Goal: Transaction & Acquisition: Book appointment/travel/reservation

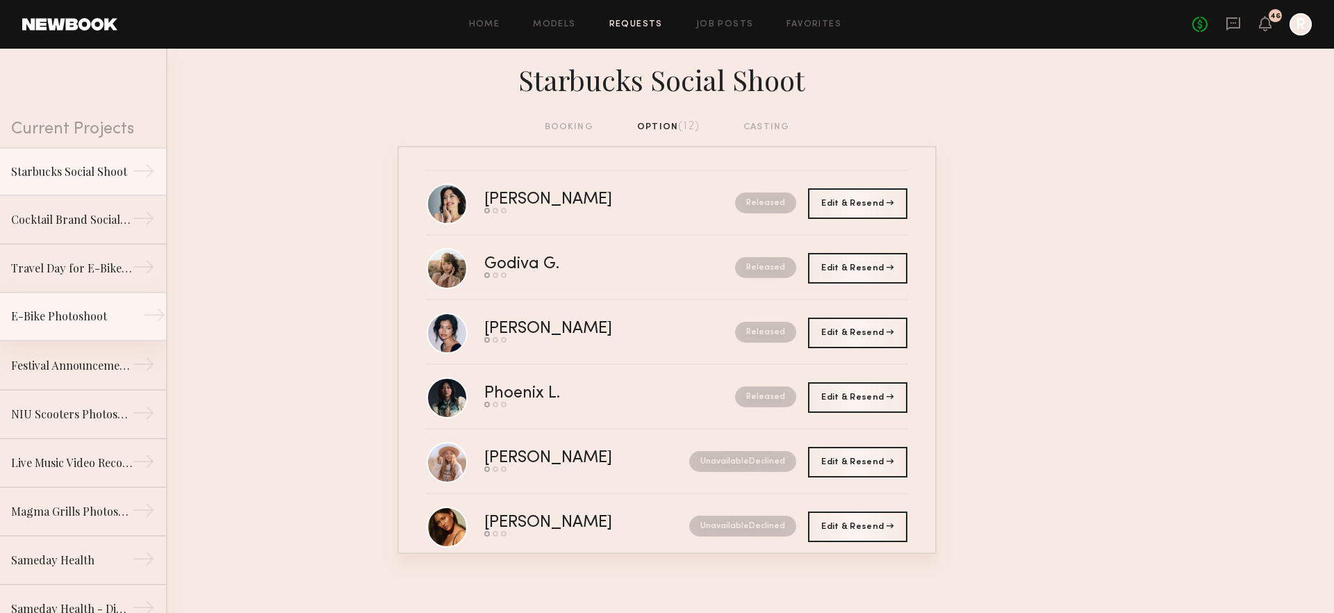
click at [98, 313] on div "E-Bike Photoshoot" at bounding box center [71, 316] width 121 height 17
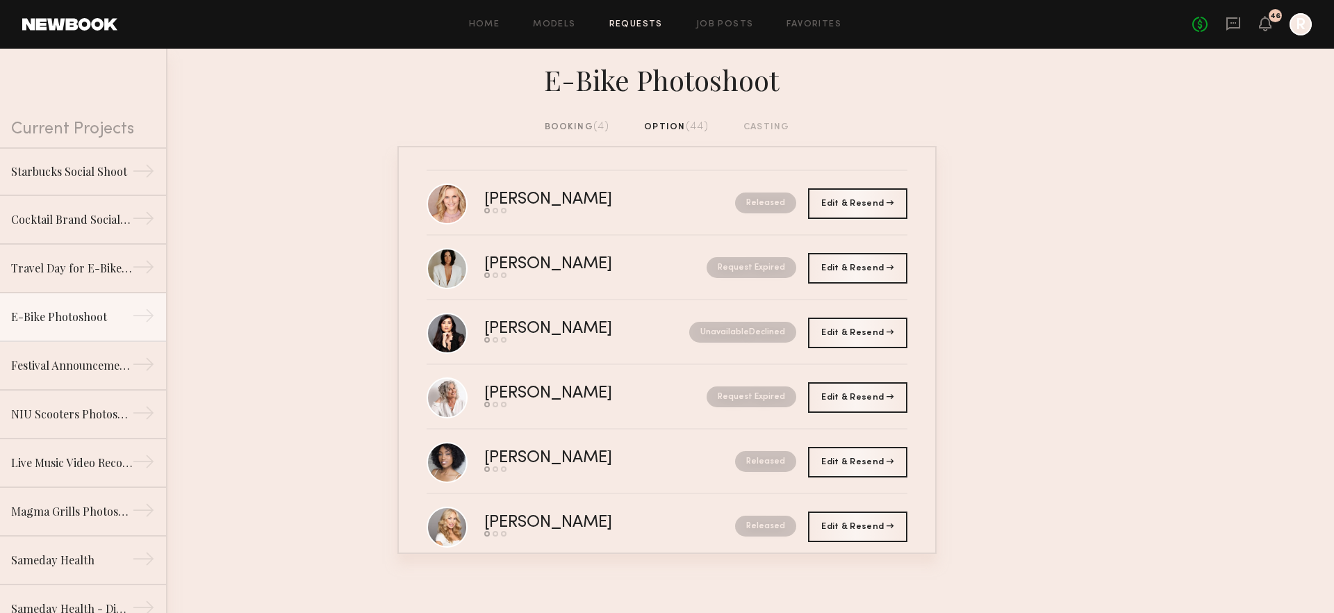
click at [590, 124] on div "booking (4)" at bounding box center [577, 126] width 65 height 15
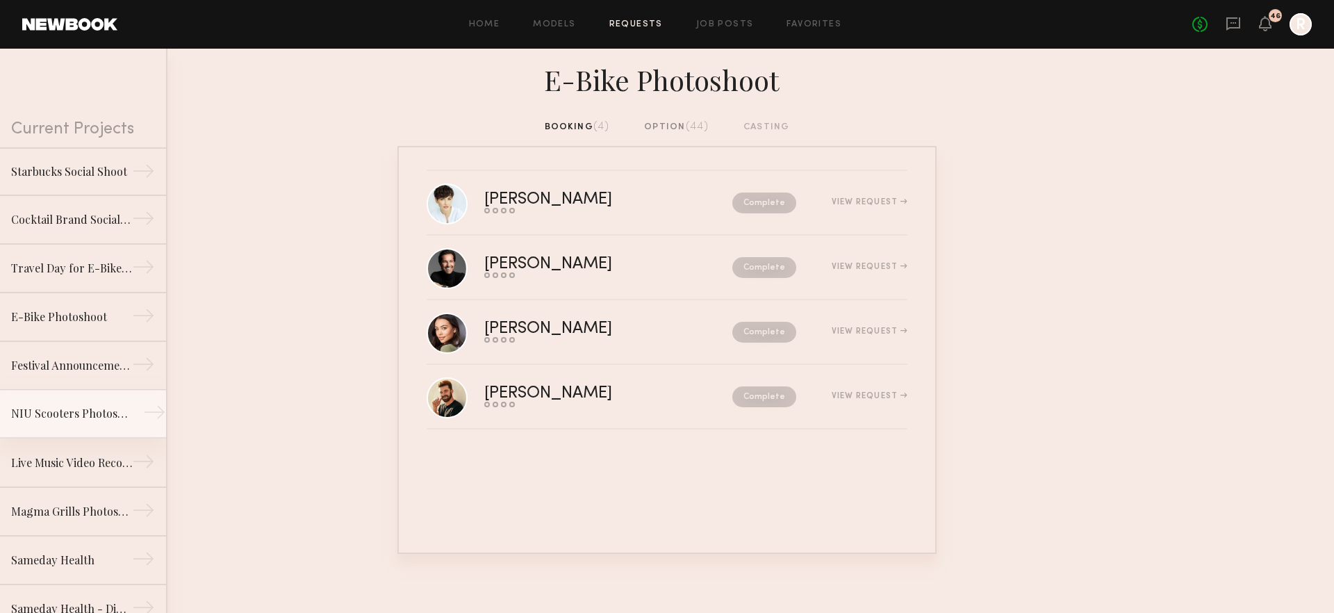
click at [83, 416] on div "NIU Scooters Photoshoot" at bounding box center [71, 413] width 121 height 17
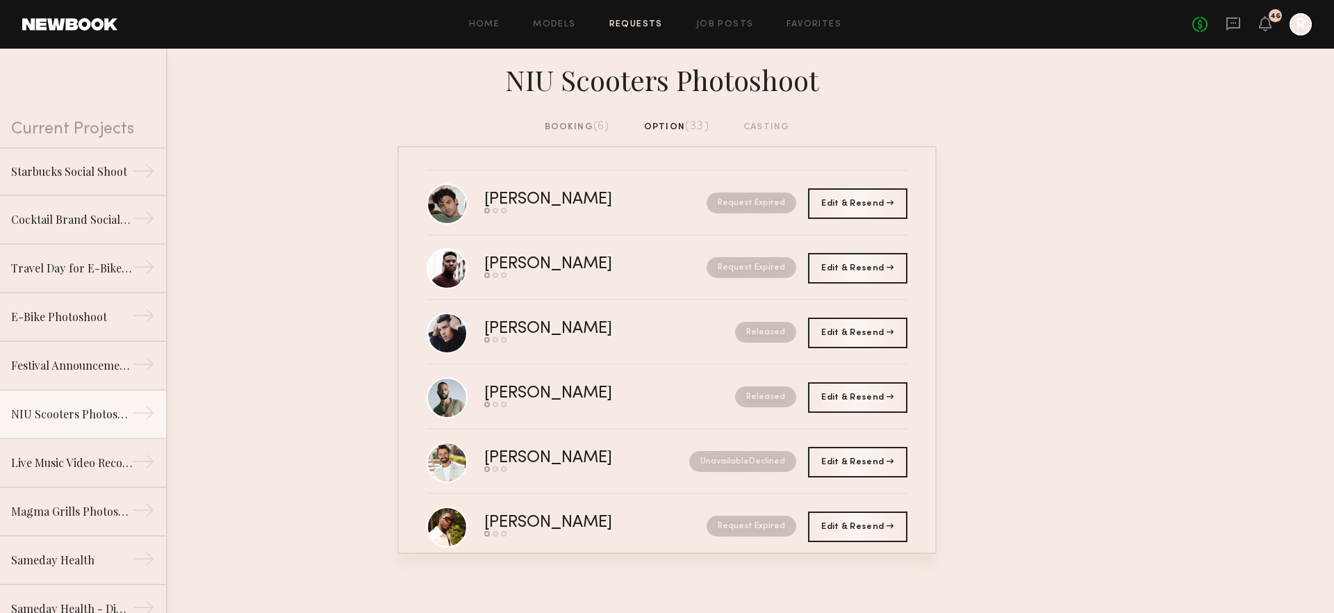
click at [575, 122] on div "booking (6)" at bounding box center [577, 126] width 65 height 15
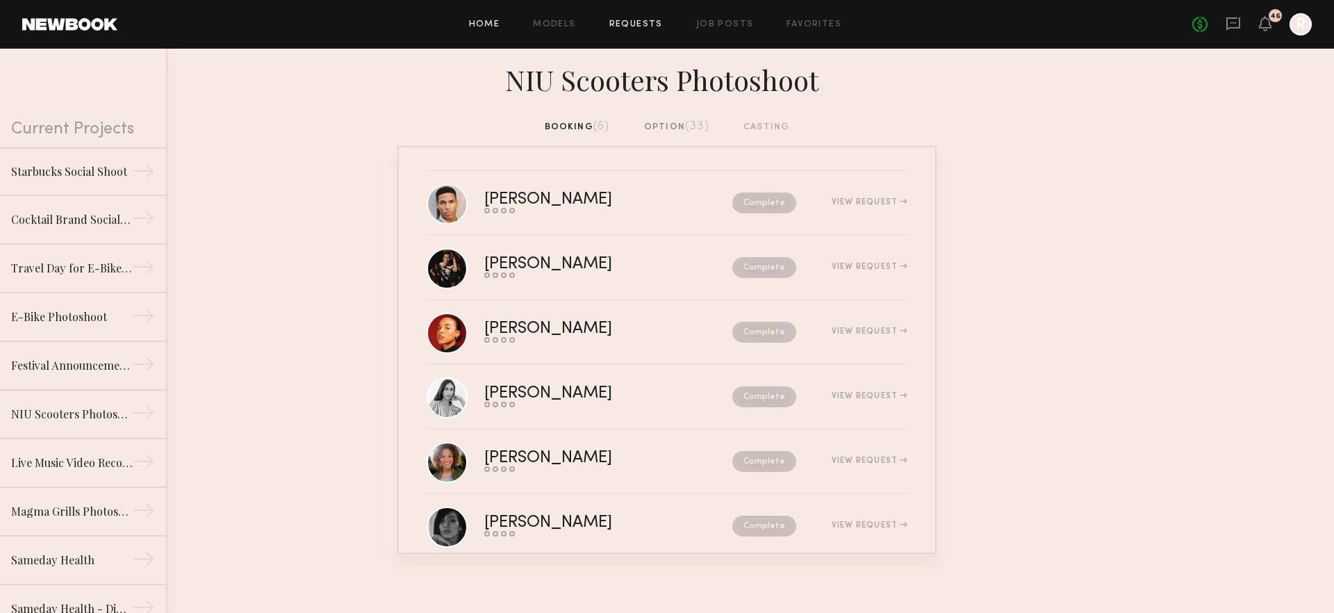
click at [484, 26] on link "Home" at bounding box center [484, 24] width 31 height 9
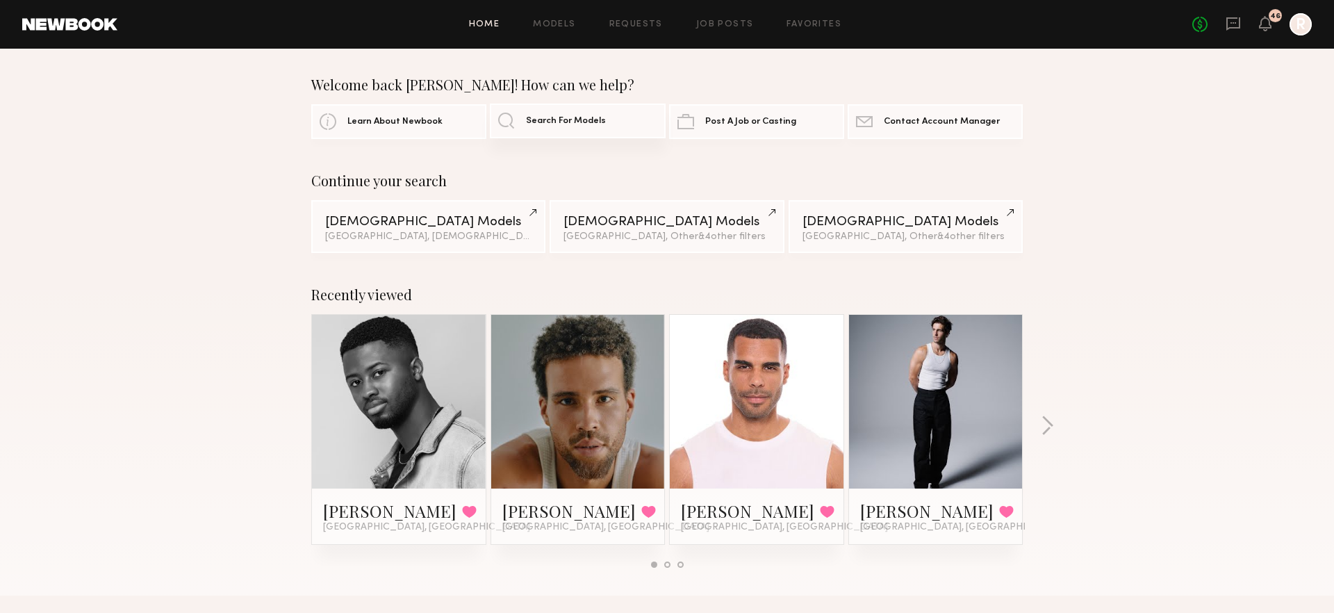
click at [530, 121] on span "Search For Models" at bounding box center [566, 121] width 80 height 9
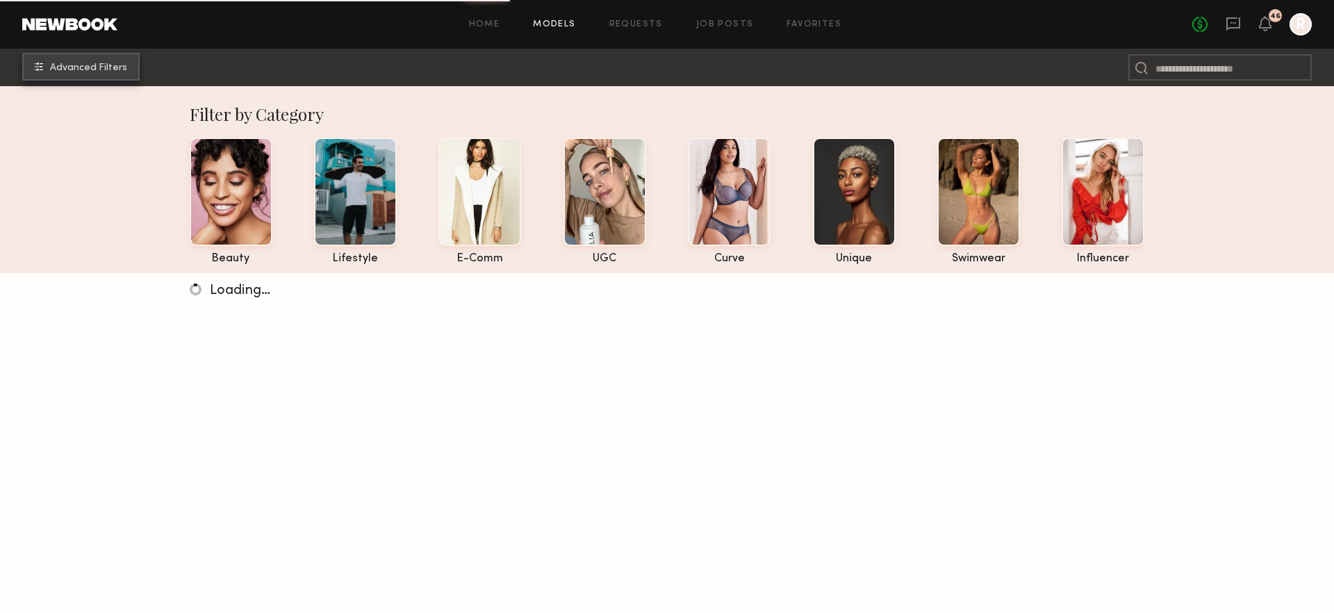
click at [92, 60] on button "Advanced Filters" at bounding box center [80, 67] width 117 height 28
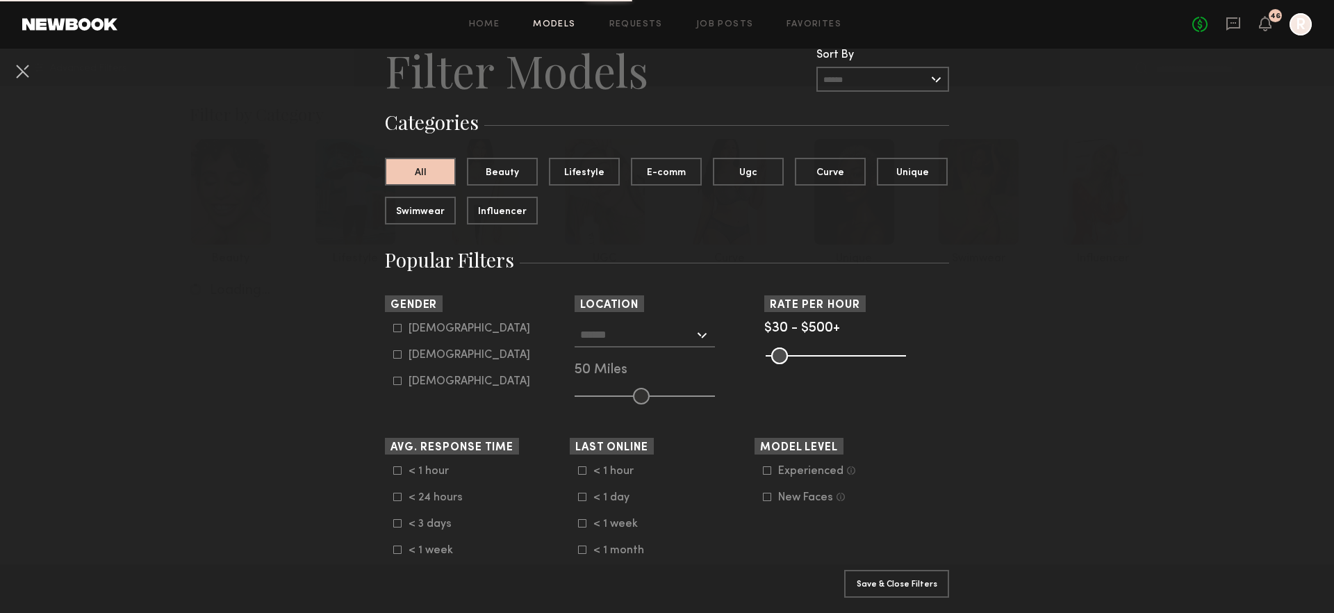
scroll to position [90, 0]
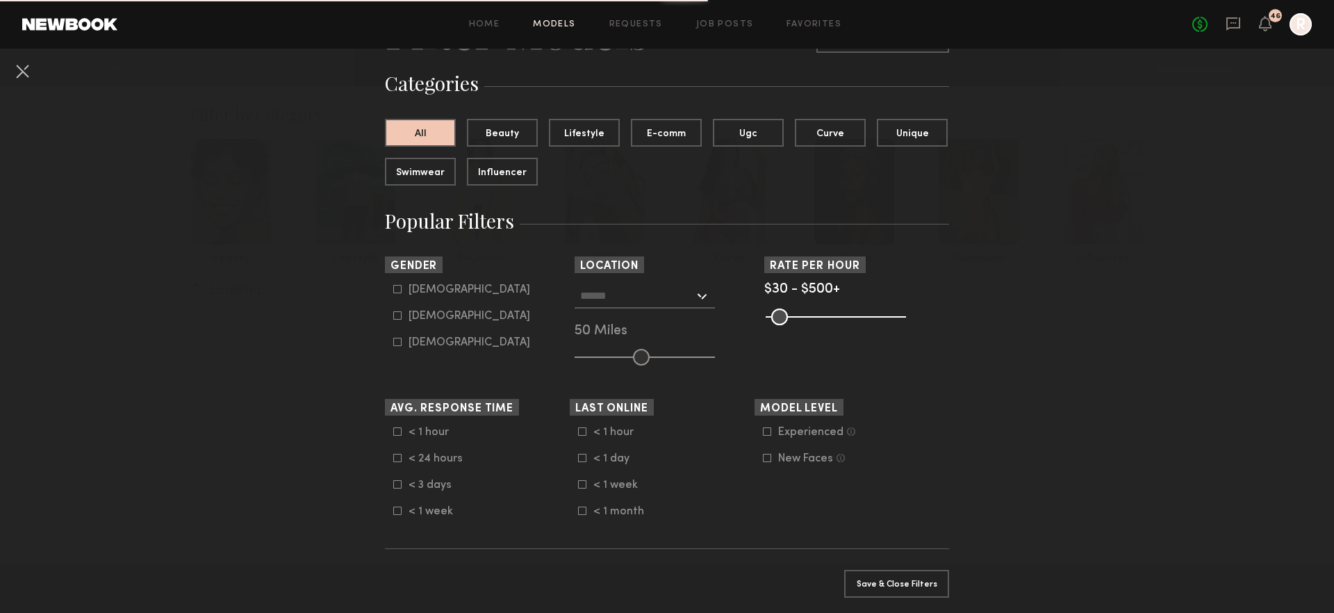
click at [395, 288] on icon at bounding box center [397, 289] width 8 height 8
type input "*"
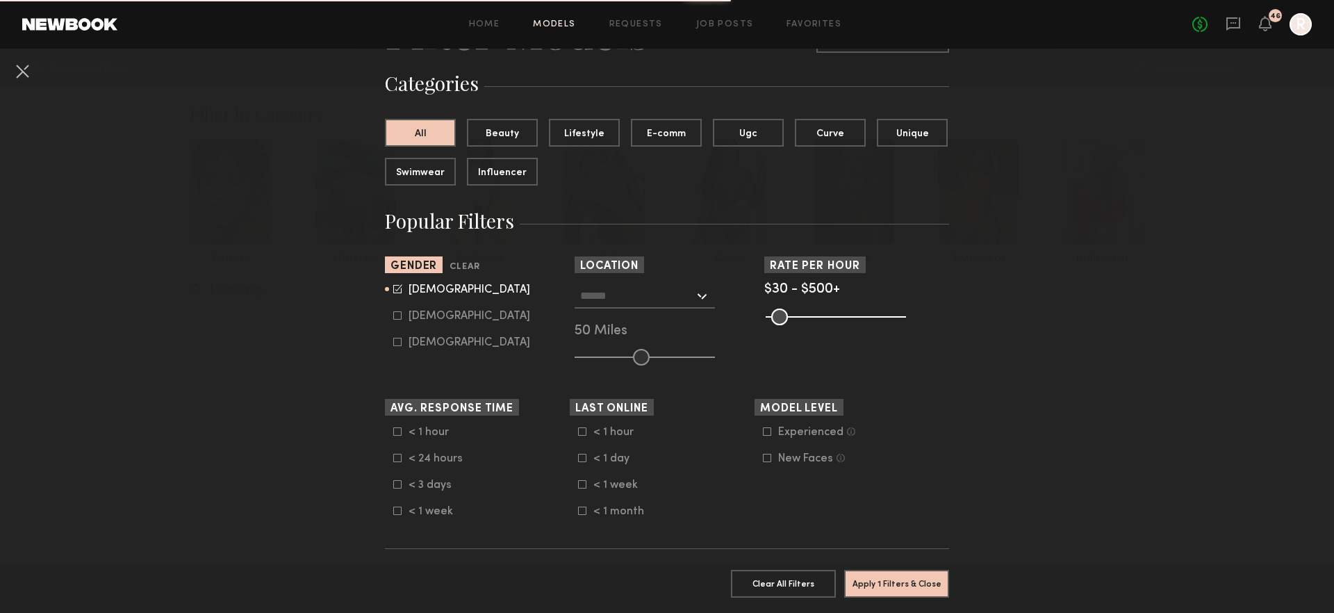
scroll to position [122, 0]
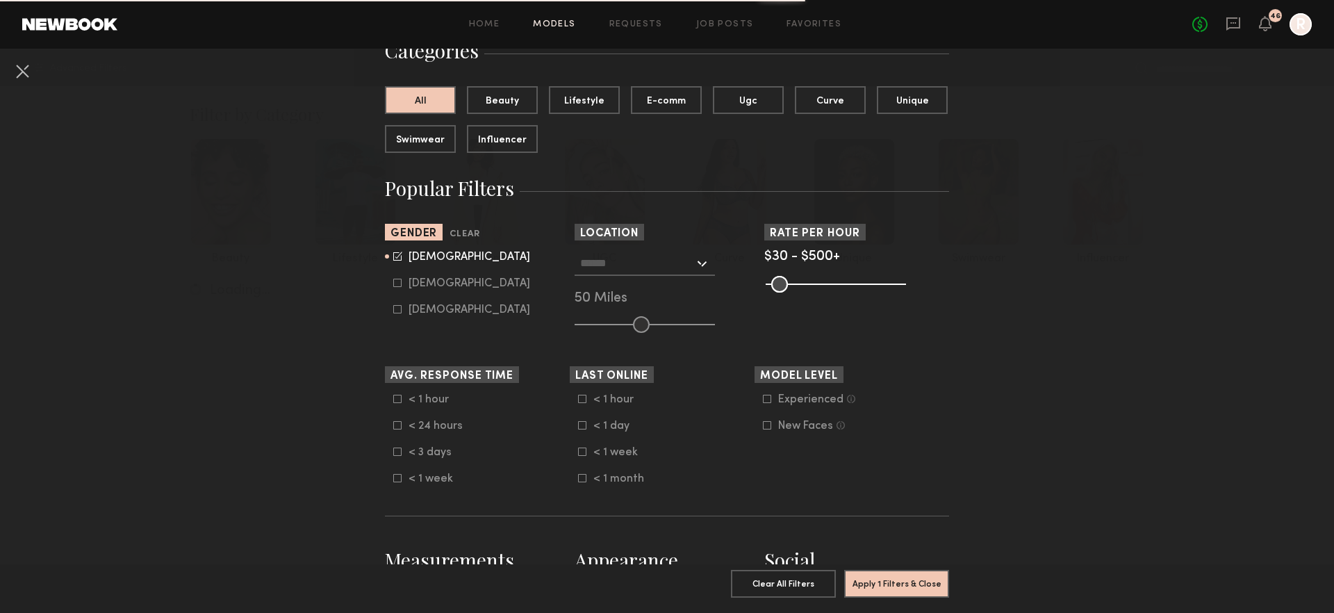
click at [670, 267] on input "text" at bounding box center [637, 263] width 114 height 24
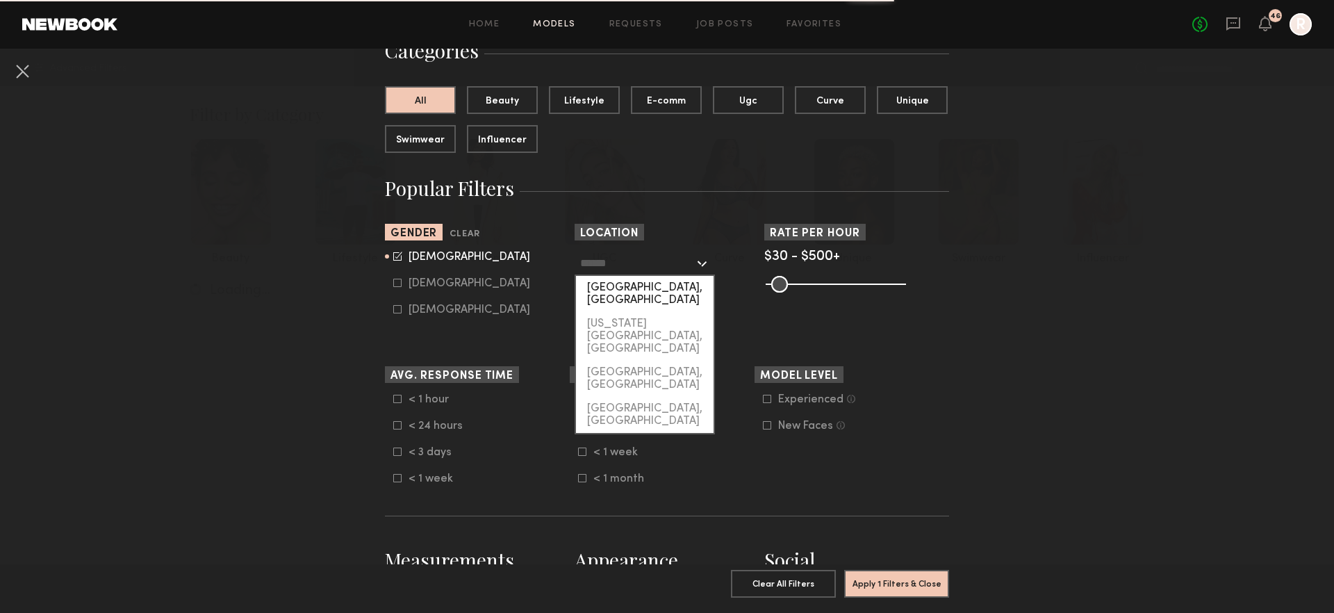
click at [666, 290] on div "[GEOGRAPHIC_DATA], [GEOGRAPHIC_DATA]" at bounding box center [645, 294] width 138 height 36
type input "**********"
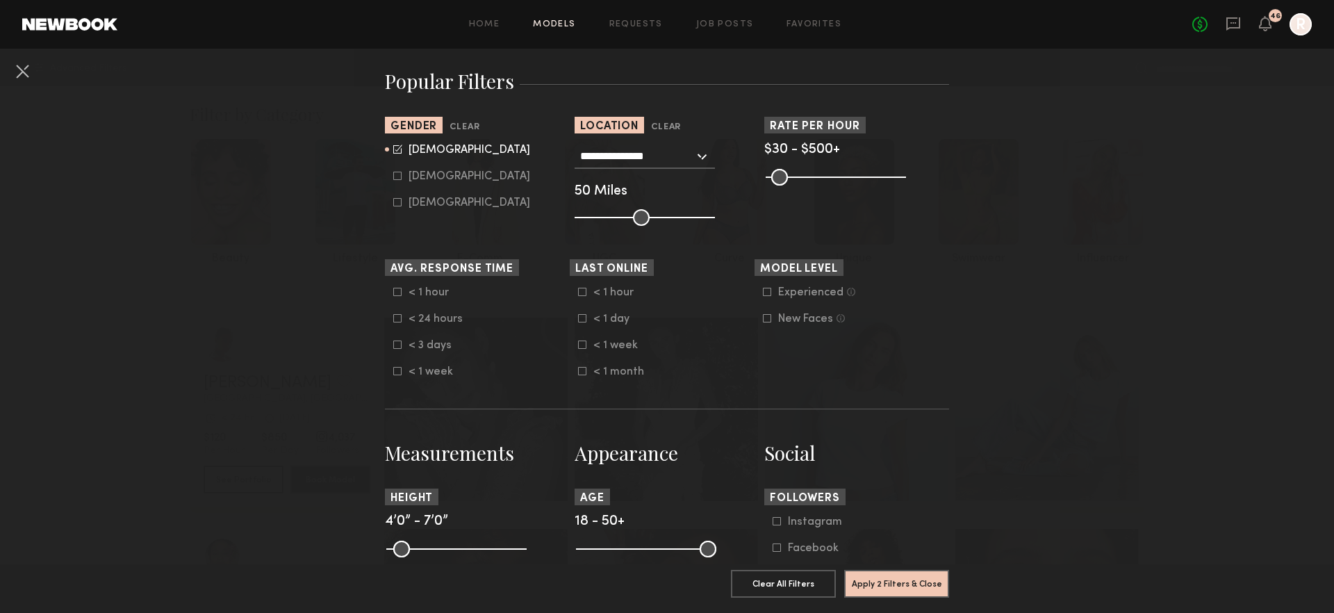
scroll to position [207, 0]
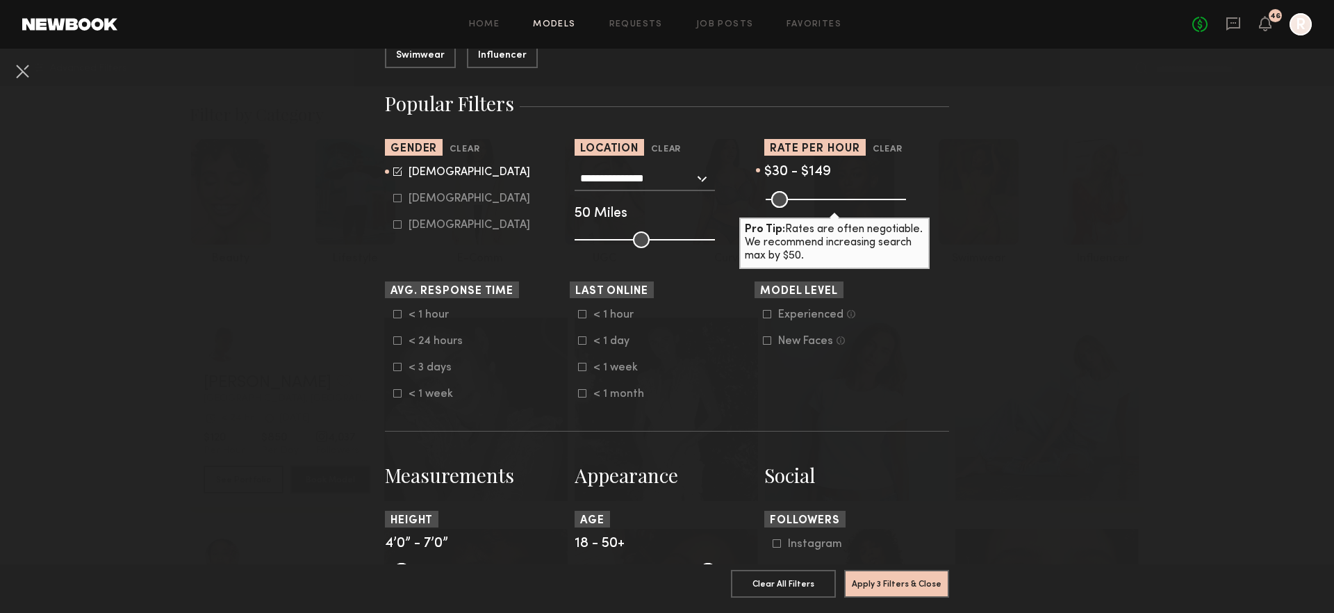
type input "***"
drag, startPoint x: 897, startPoint y: 199, endPoint x: 804, endPoint y: 207, distance: 92.7
click at [805, 206] on input "range" at bounding box center [836, 199] width 140 height 17
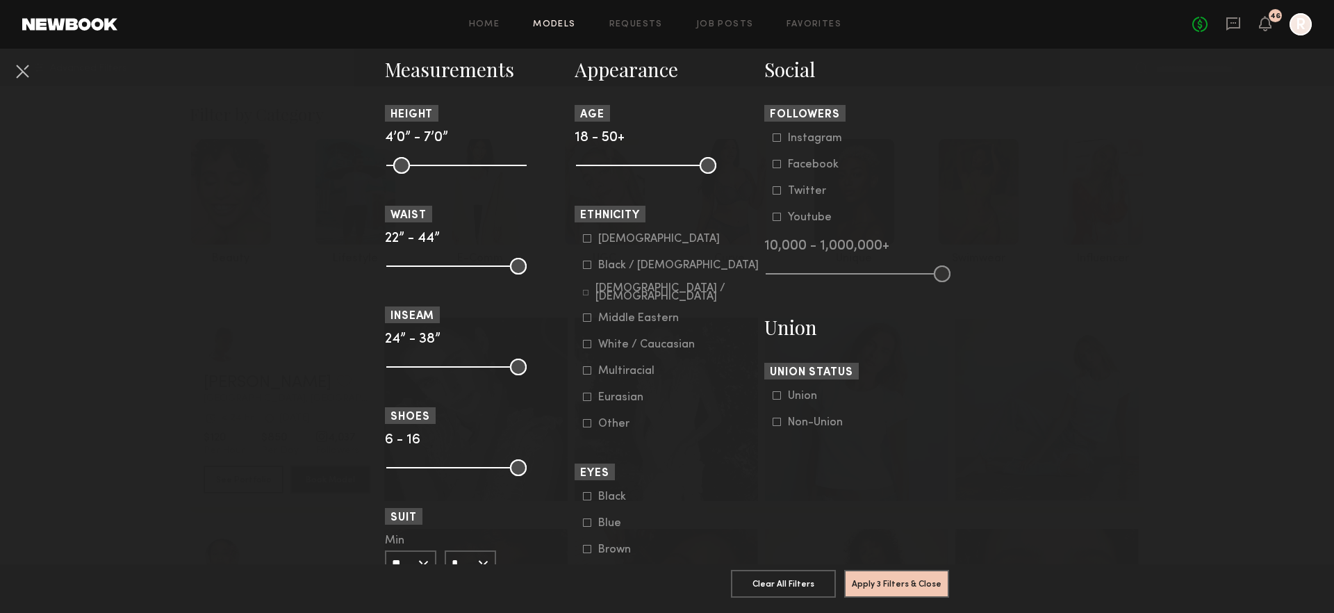
scroll to position [663, 0]
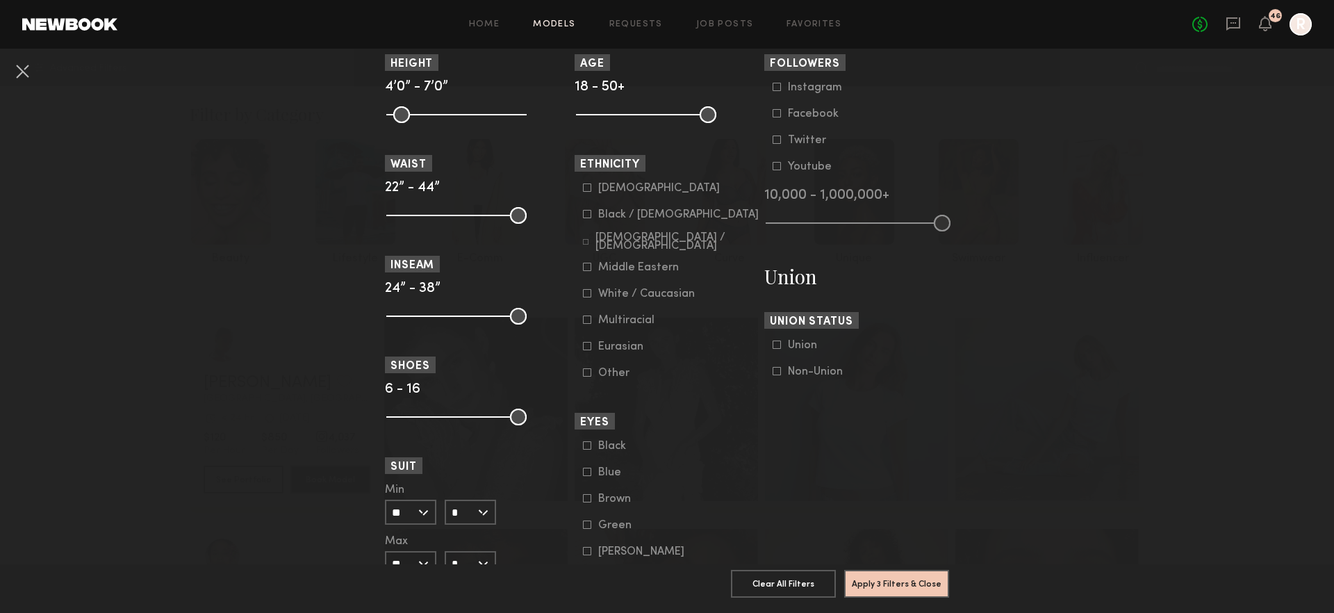
click at [586, 240] on icon at bounding box center [586, 242] width 6 height 6
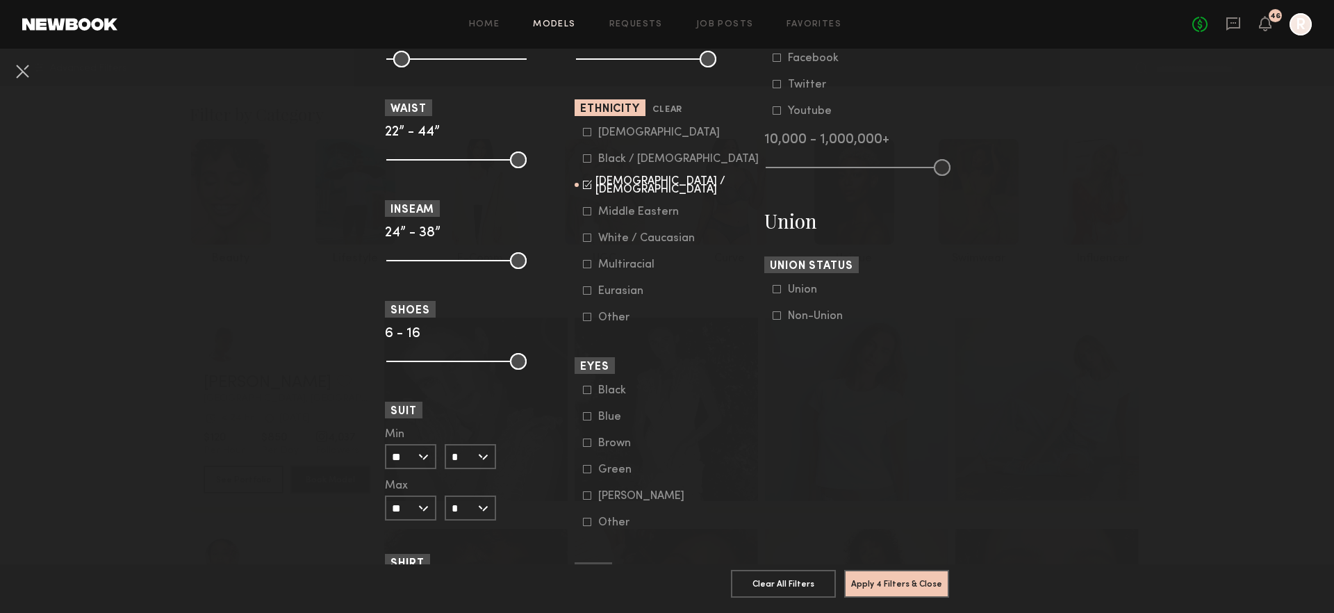
click at [777, 317] on icon at bounding box center [777, 315] width 8 height 8
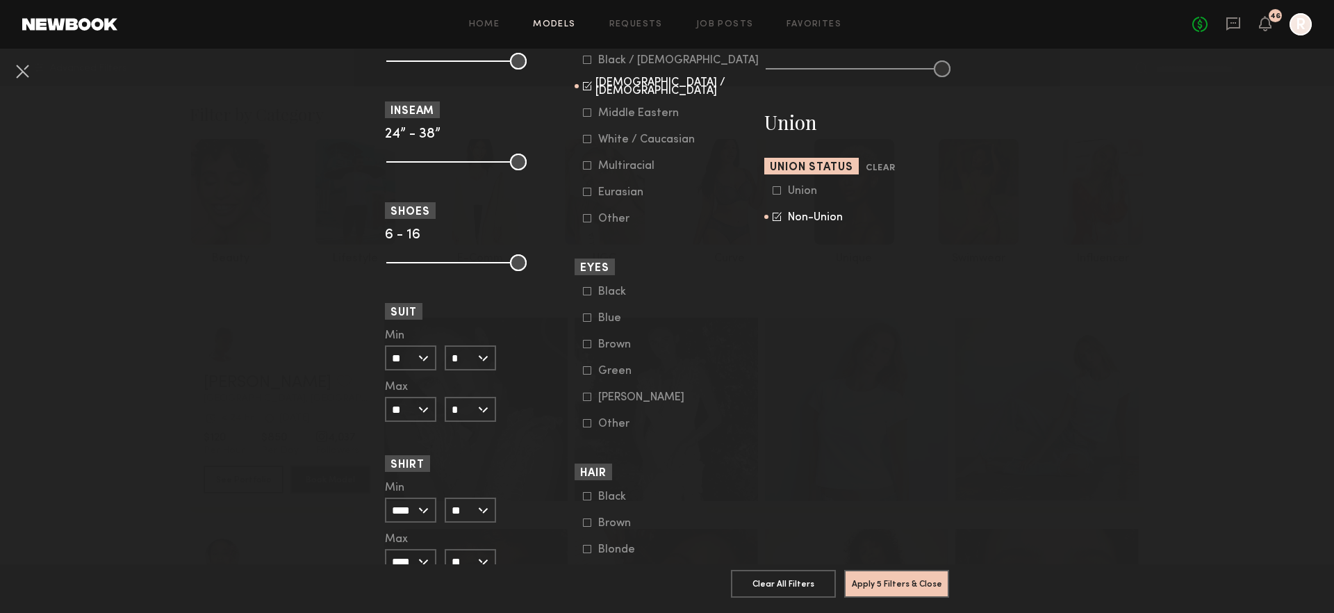
scroll to position [843, 0]
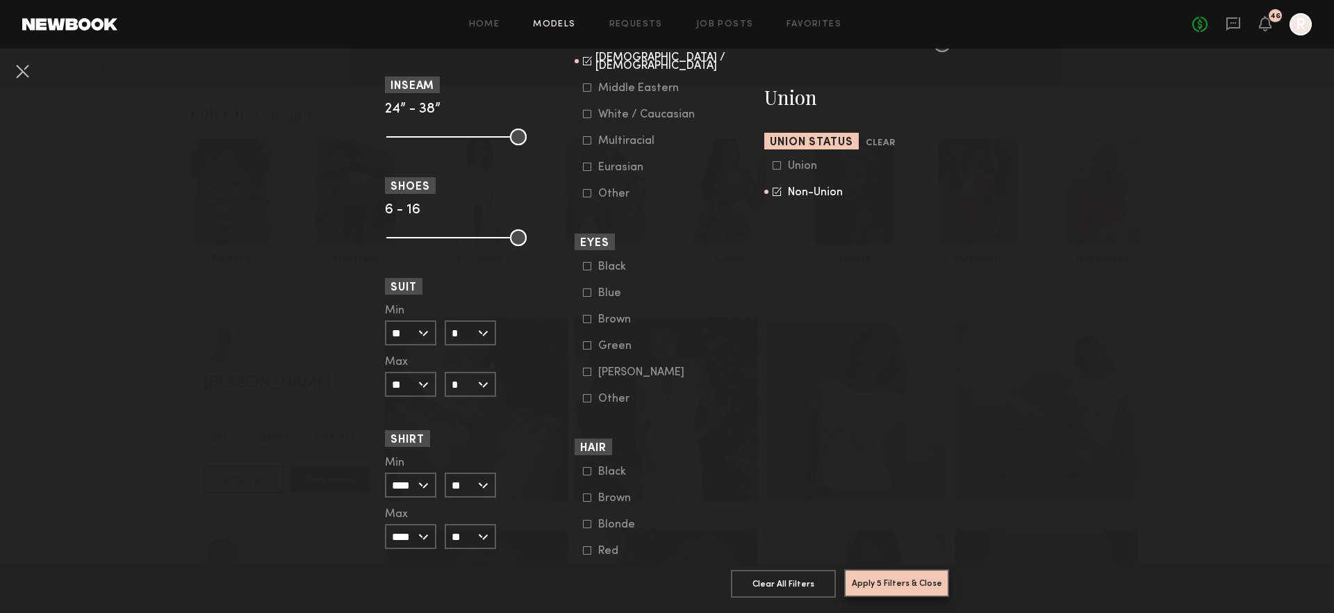
click at [899, 581] on button "Apply 5 Filters & Close" at bounding box center [896, 583] width 105 height 28
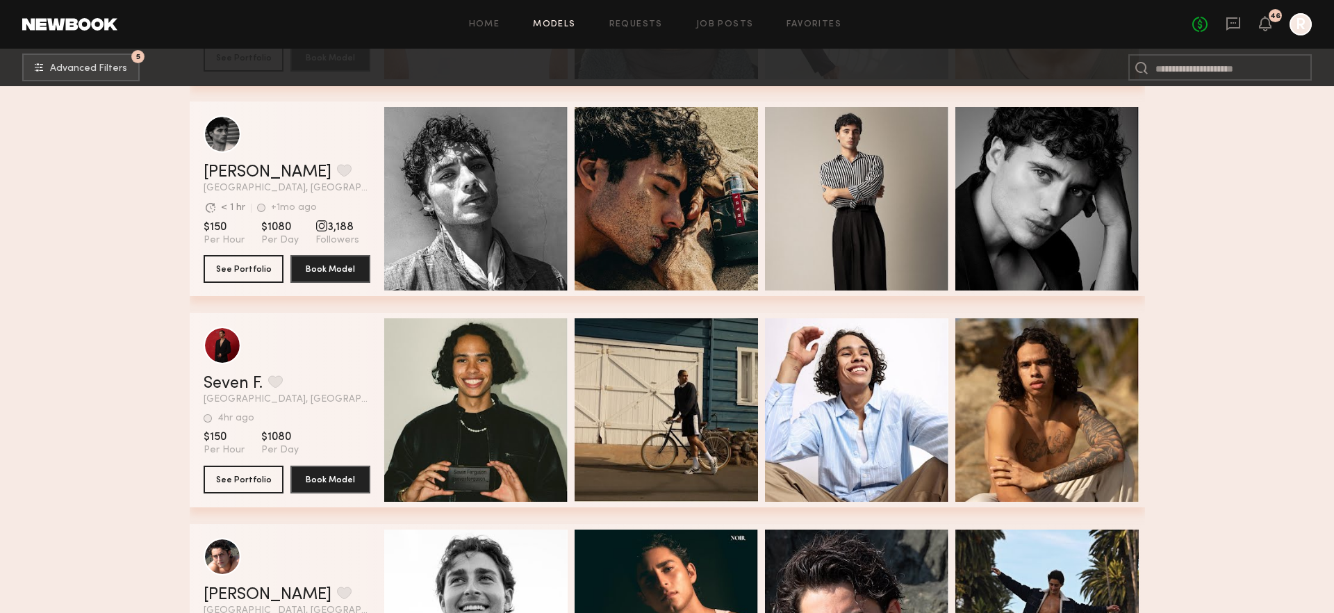
scroll to position [811, 0]
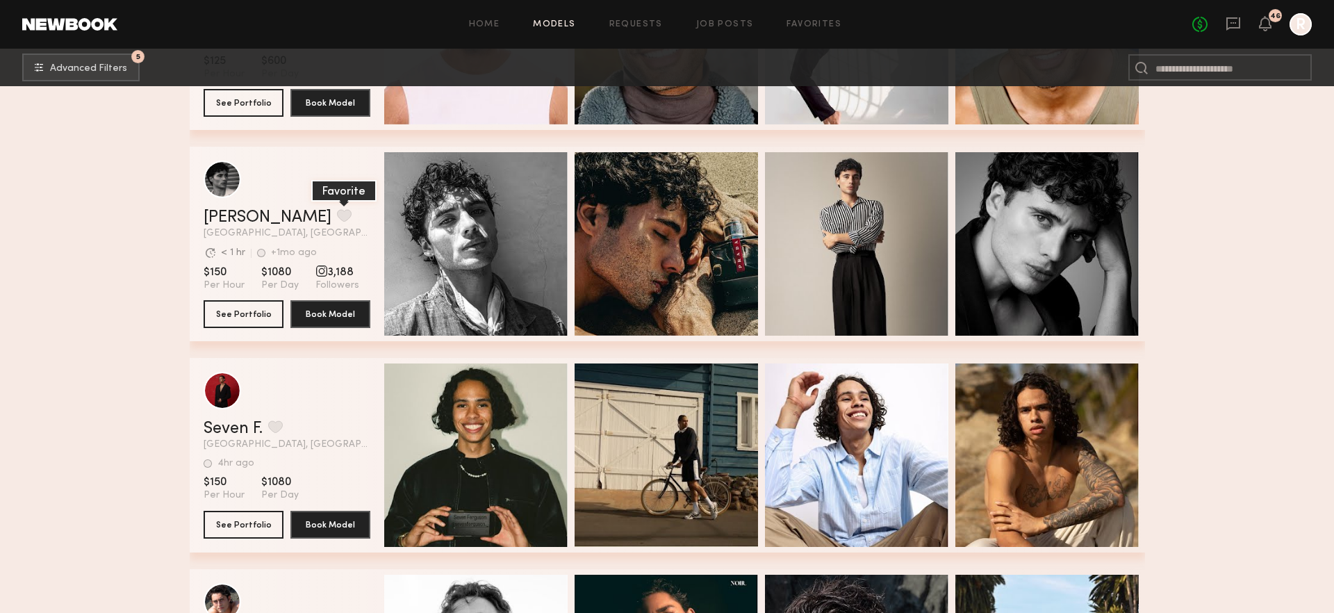
click at [337, 215] on button "grid" at bounding box center [344, 215] width 15 height 13
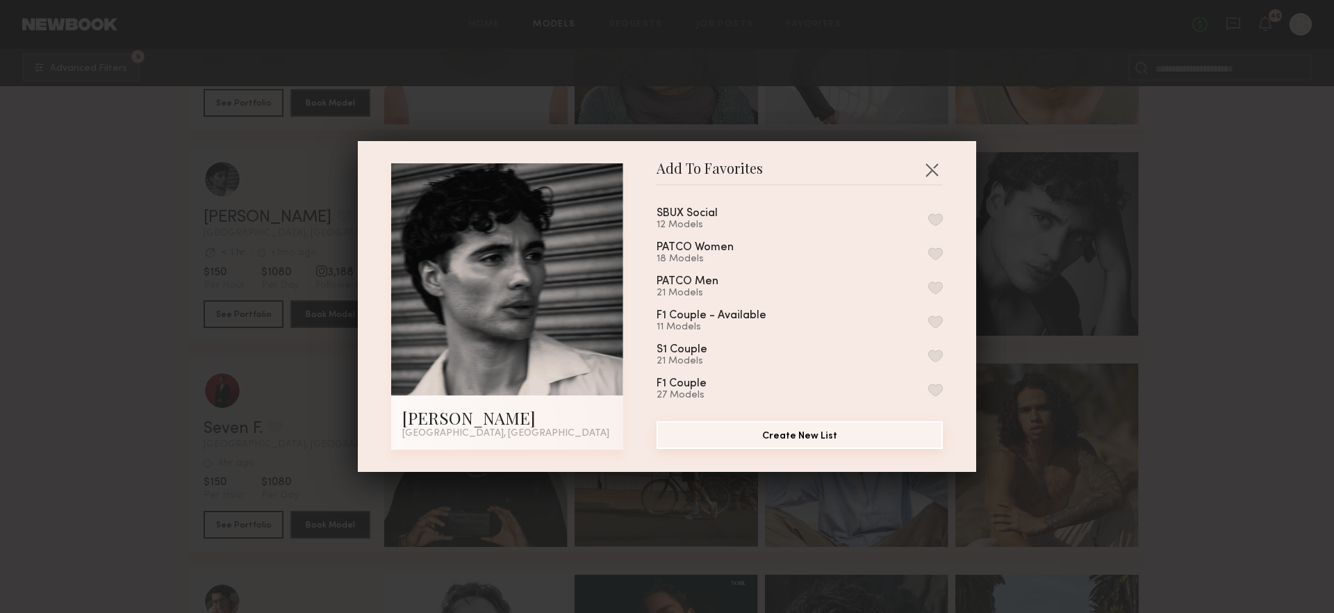
click at [804, 432] on button "Create New List" at bounding box center [800, 435] width 286 height 28
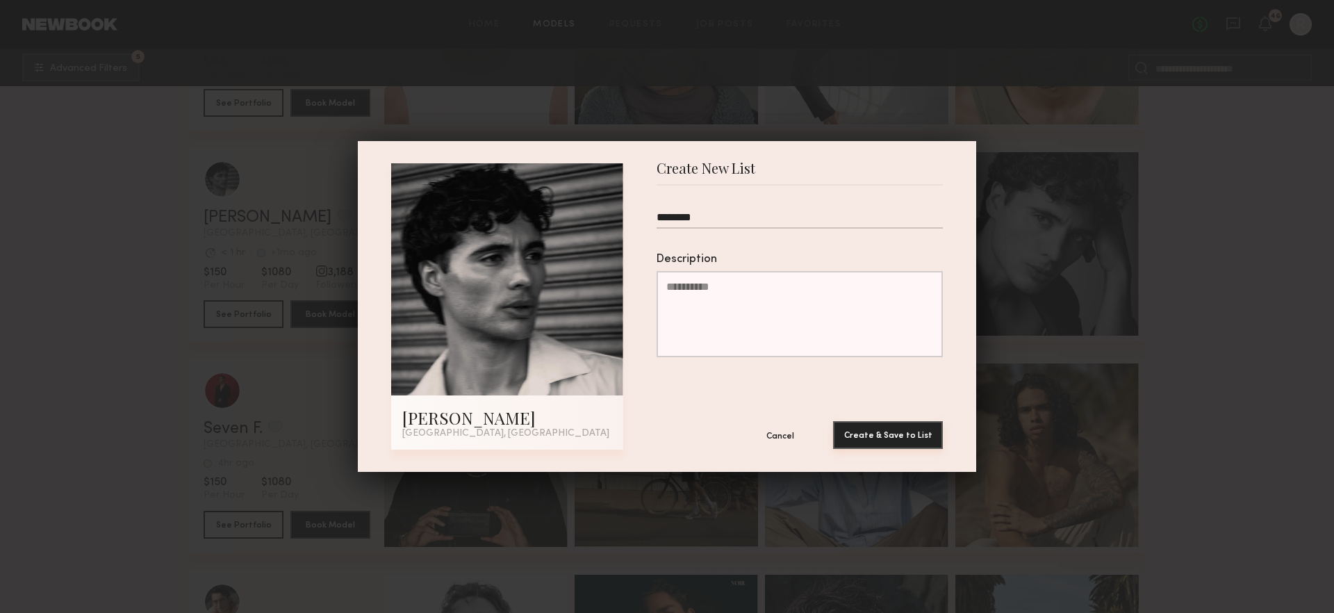
type input "********"
click at [905, 439] on button "Create & Save to List" at bounding box center [888, 435] width 110 height 28
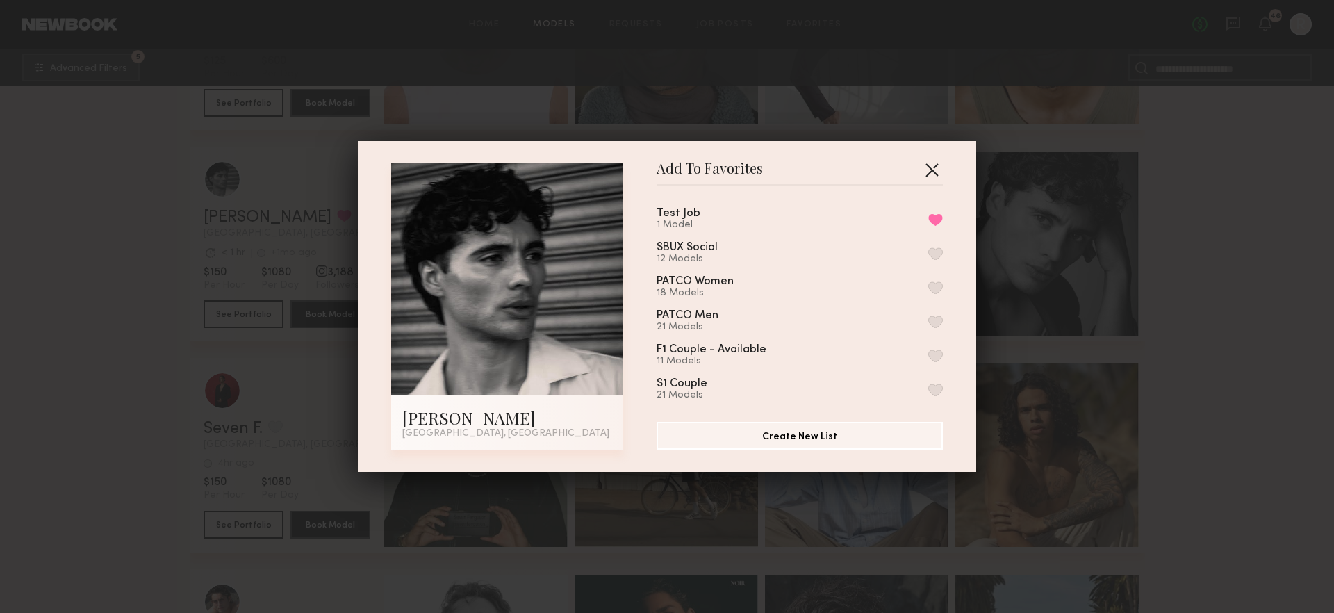
click at [934, 169] on button "button" at bounding box center [932, 169] width 22 height 22
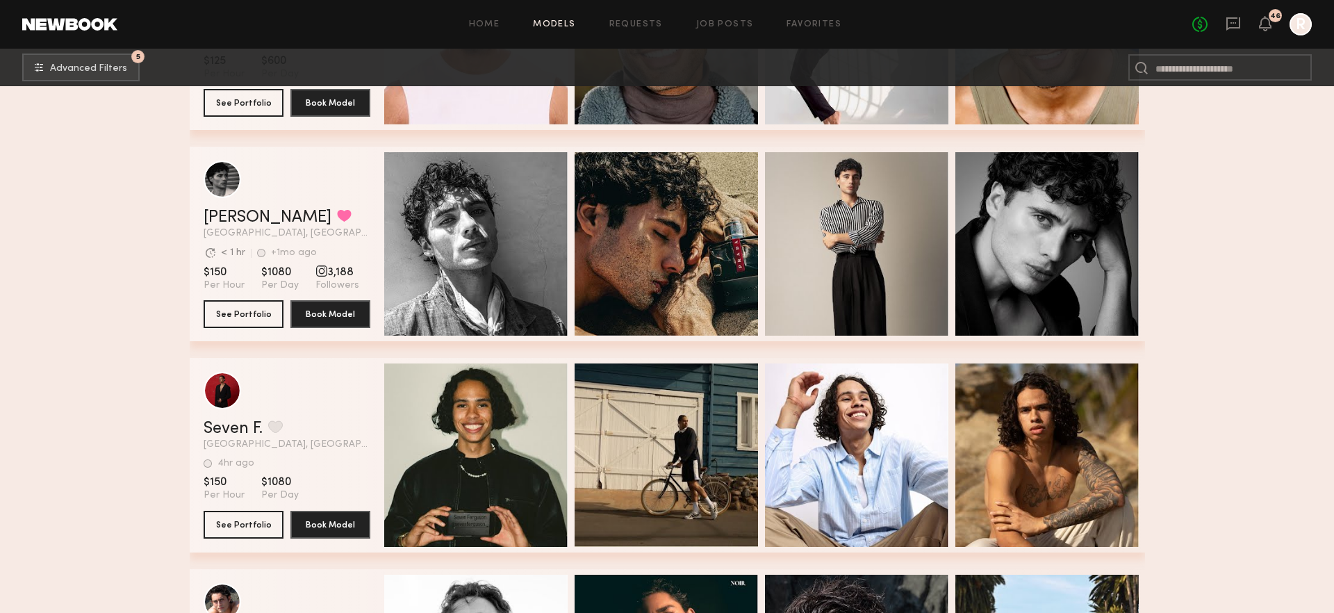
scroll to position [1059, 0]
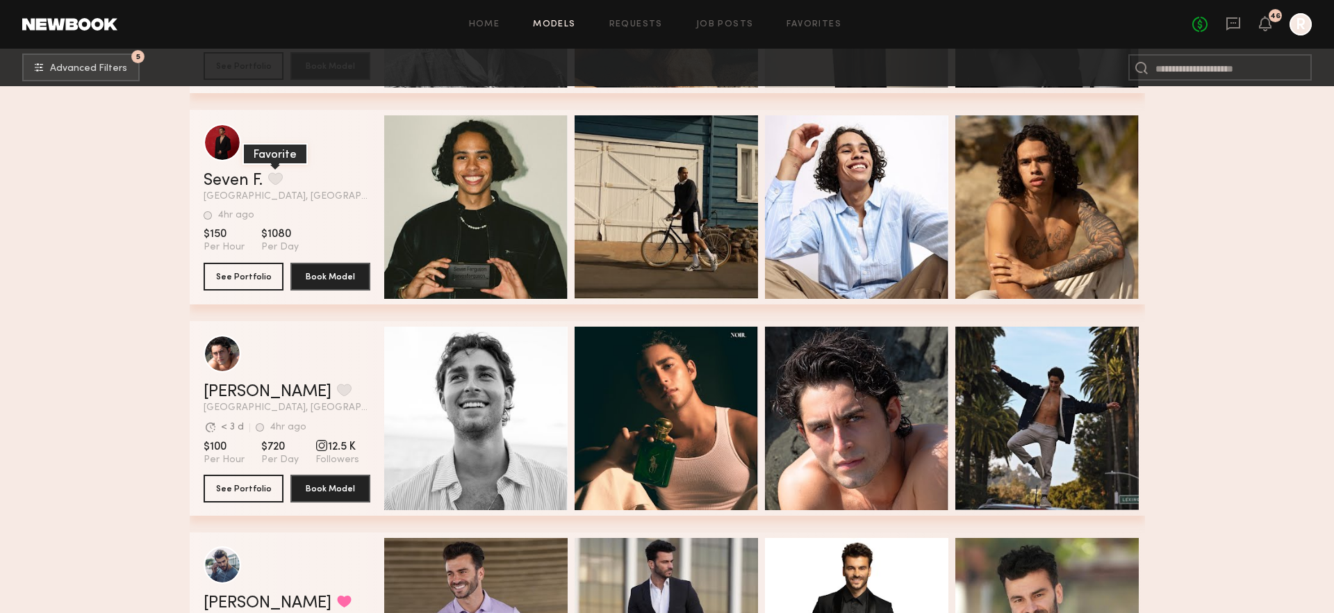
click at [278, 176] on button "grid" at bounding box center [275, 178] width 15 height 13
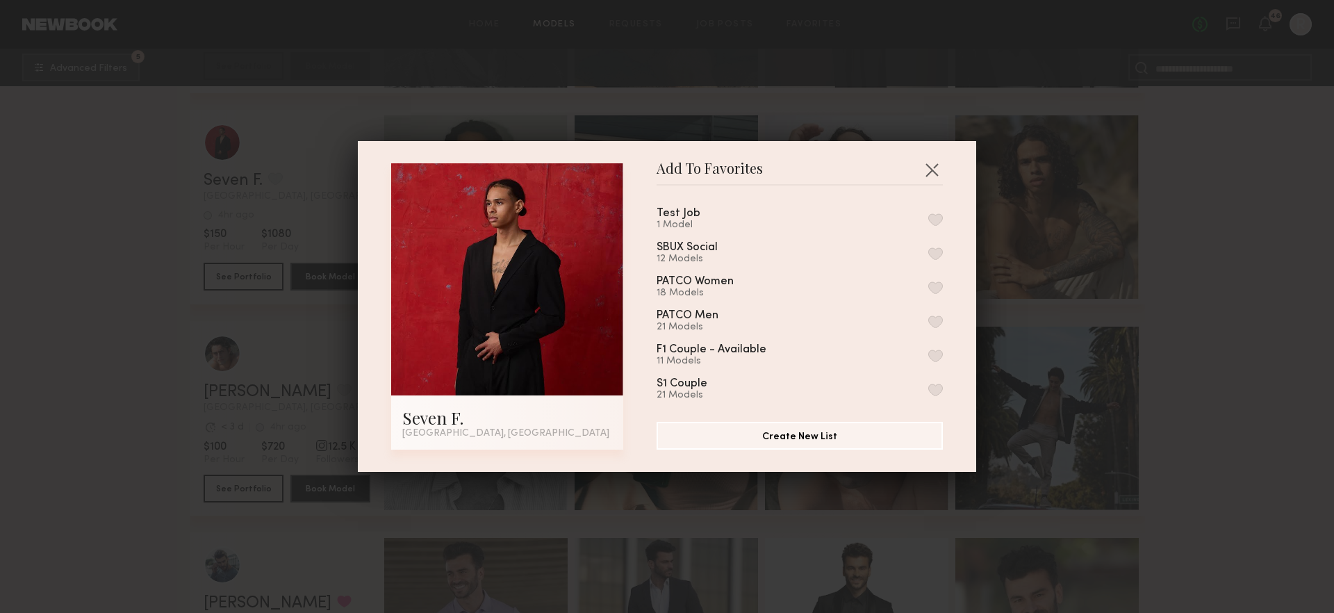
click at [938, 217] on button "button" at bounding box center [935, 219] width 15 height 13
click at [930, 170] on button "button" at bounding box center [932, 169] width 22 height 22
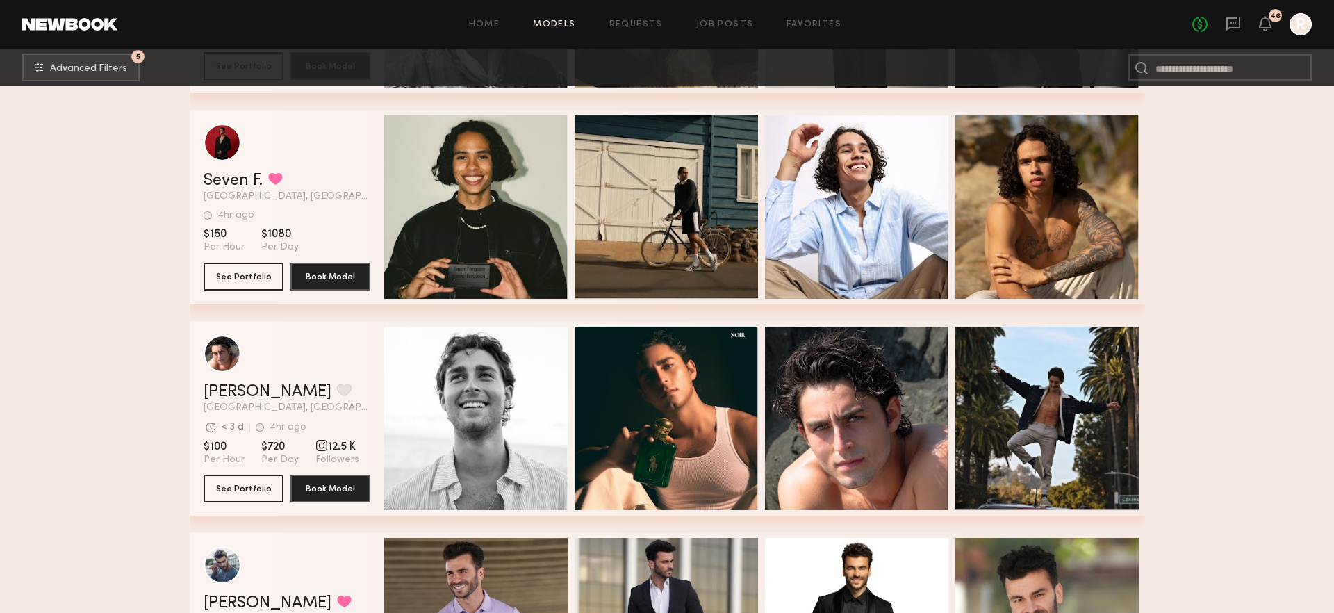
click at [825, 18] on div "Home Models Requests Job Posts Favorites Sign Out No fees up to $5,000 46 R" at bounding box center [714, 24] width 1194 height 22
click at [817, 20] on link "Favorites" at bounding box center [813, 24] width 55 height 9
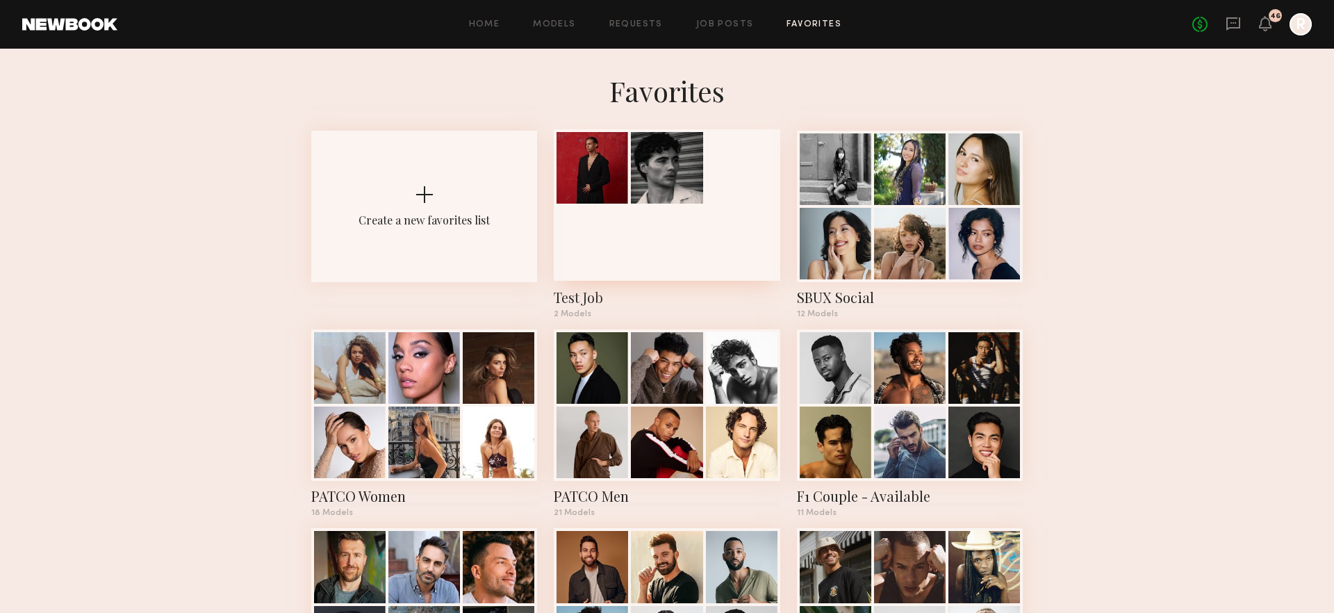
click at [684, 210] on div at bounding box center [667, 204] width 226 height 151
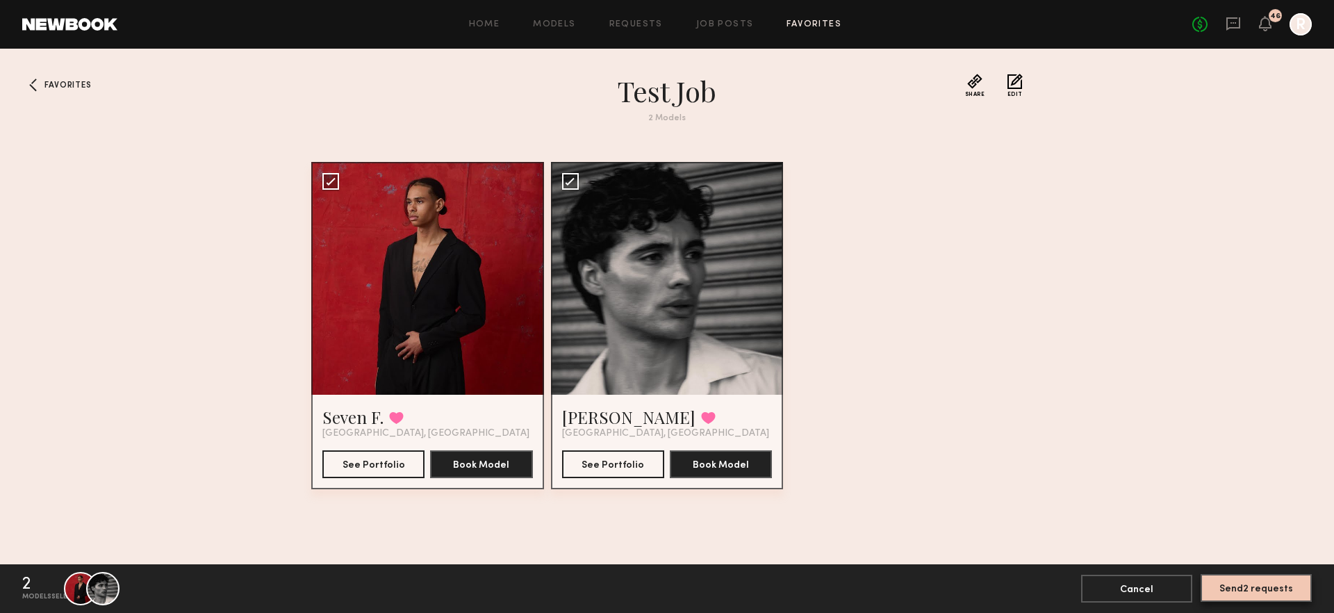
click at [1241, 582] on button "Send 2 requests" at bounding box center [1255, 588] width 111 height 28
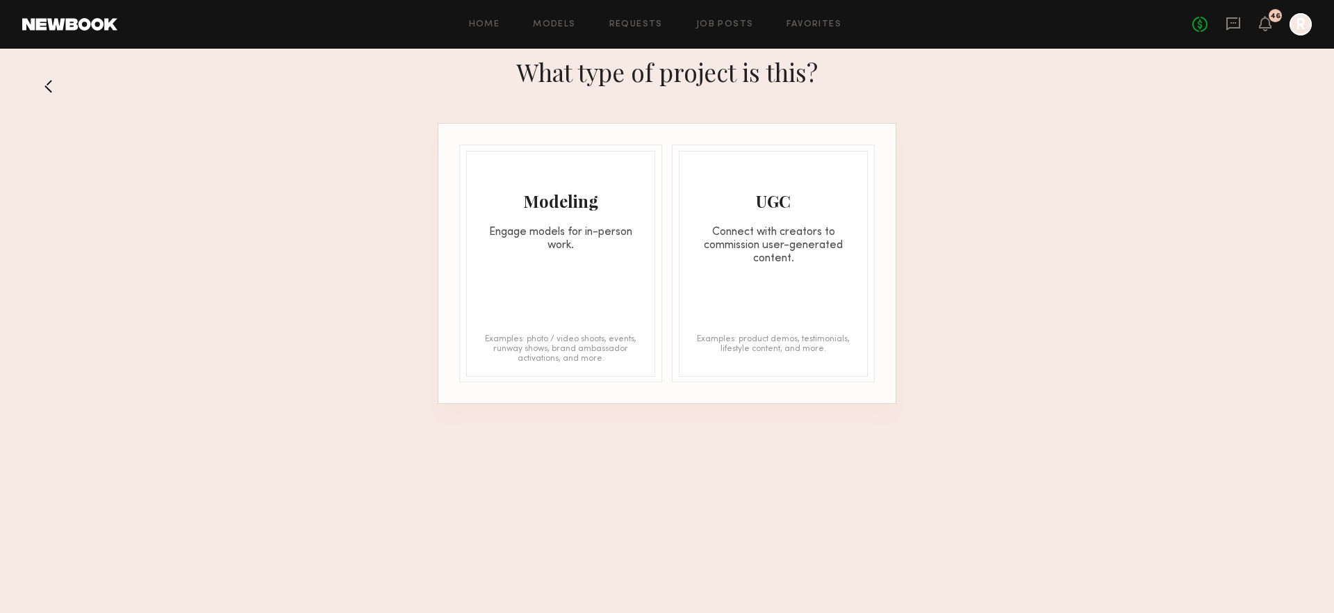
click at [560, 283] on div "Modeling Engage models for in-person work. Examples: photo / video shoots, even…" at bounding box center [560, 264] width 189 height 226
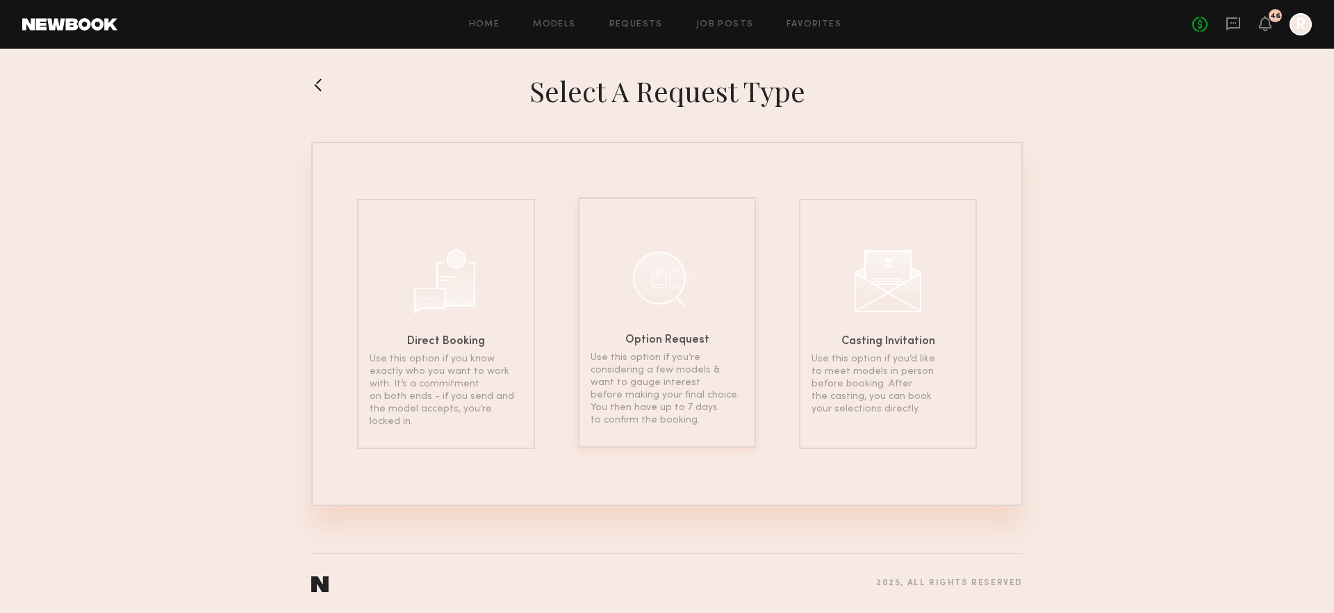
click at [730, 287] on div "Option Request Use this option if you’re considering a few models & want to gau…" at bounding box center [667, 322] width 178 height 250
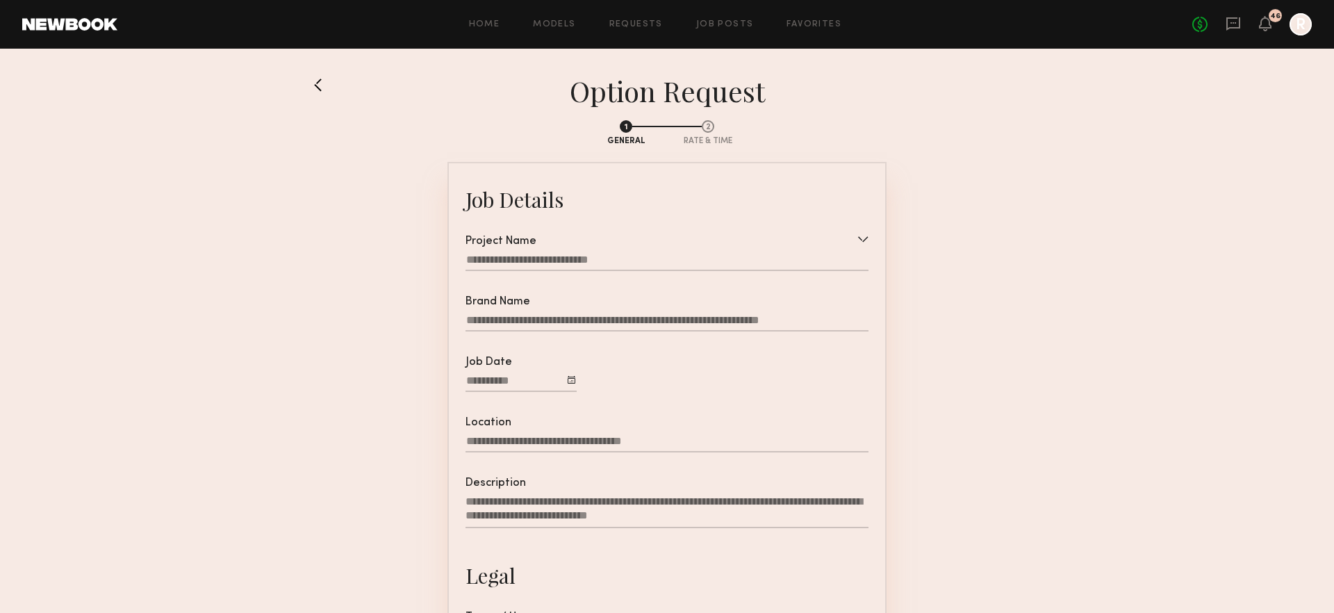
scroll to position [6, 0]
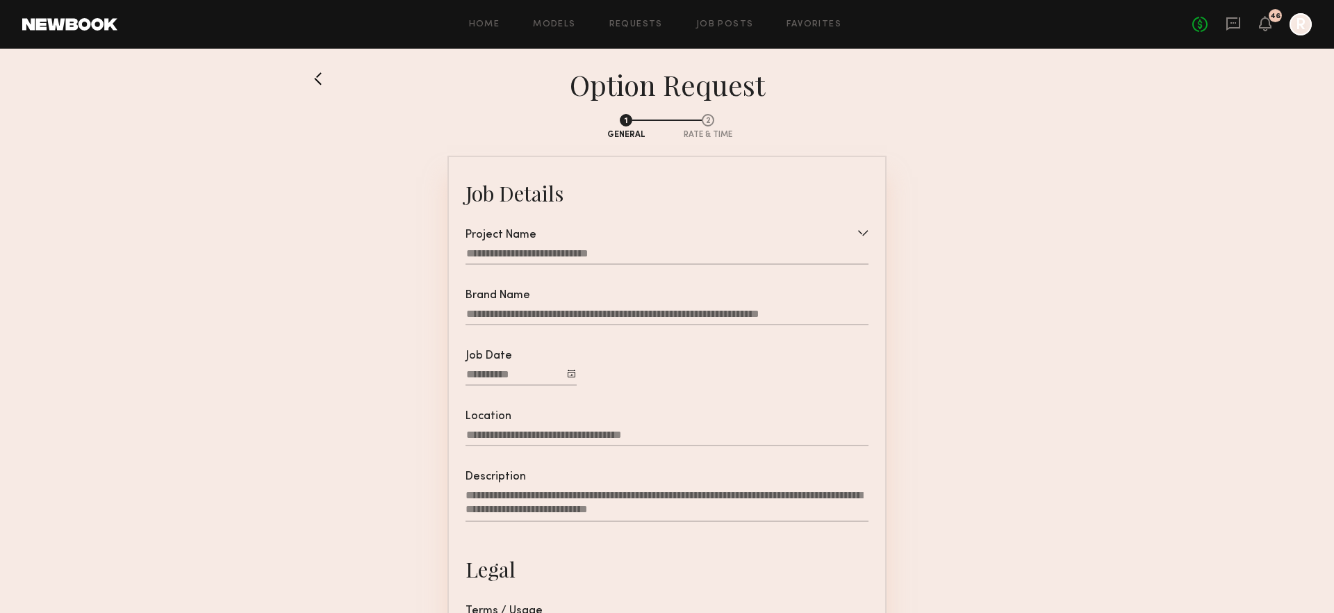
click at [569, 245] on div "Project Name" at bounding box center [666, 253] width 403 height 49
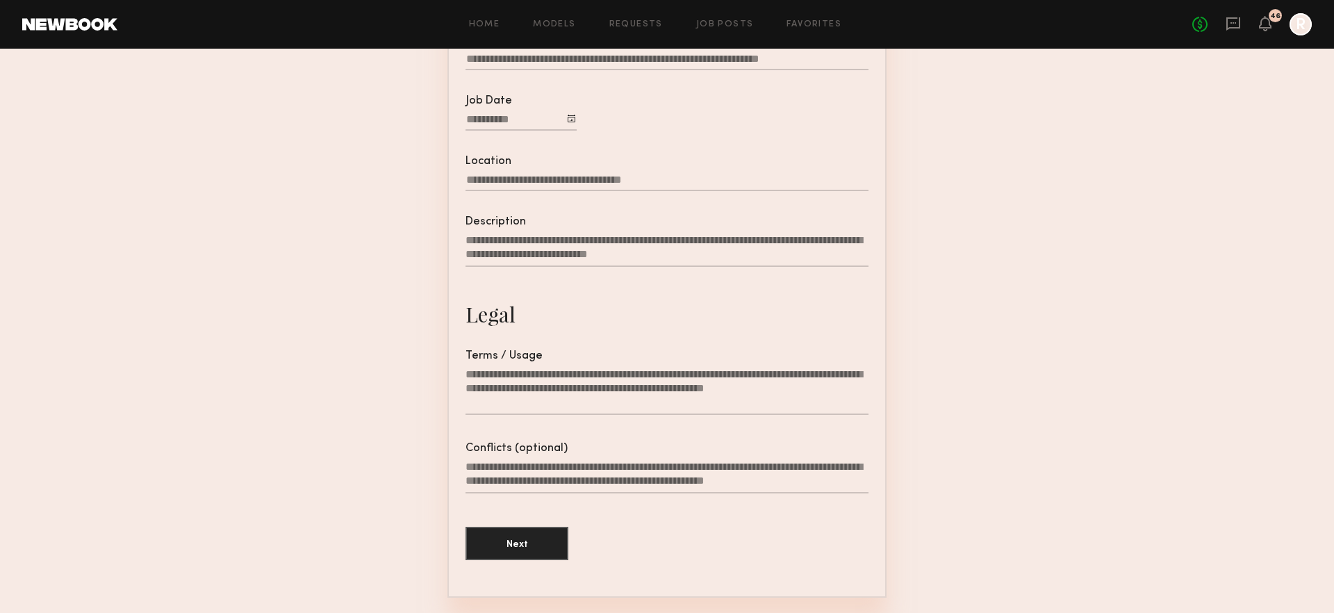
scroll to position [305, 0]
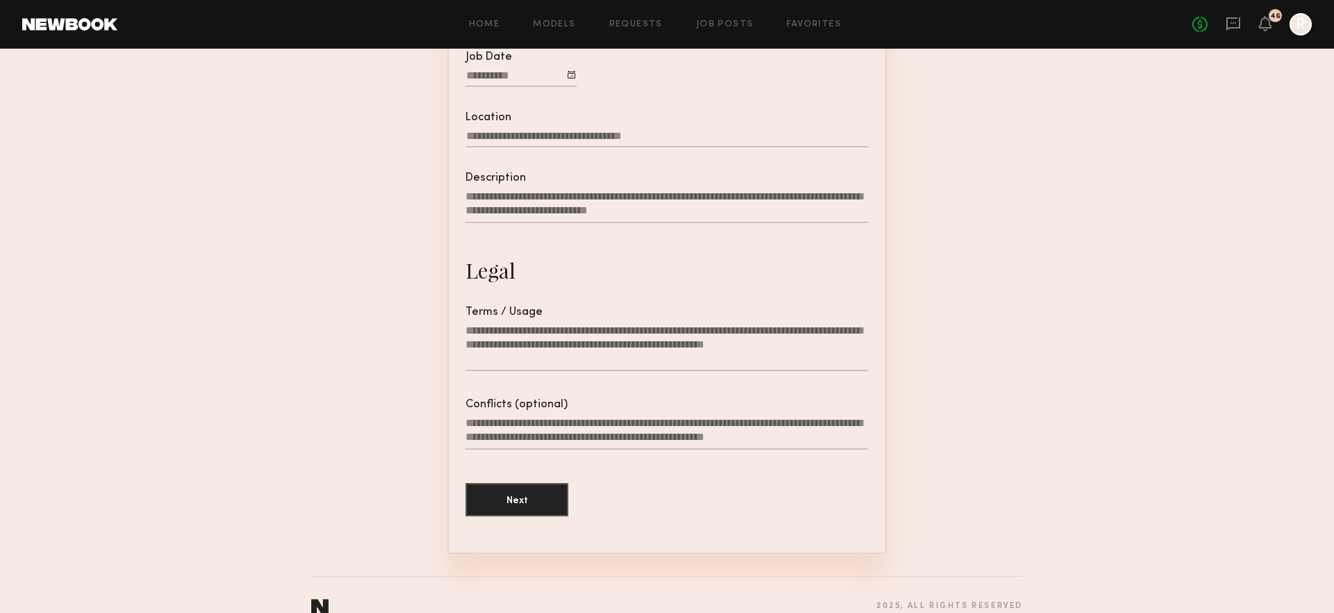
click at [550, 330] on textarea "Terms / Usage" at bounding box center [666, 347] width 403 height 47
click at [548, 428] on textarea "Conflicts (optional)" at bounding box center [666, 432] width 403 height 33
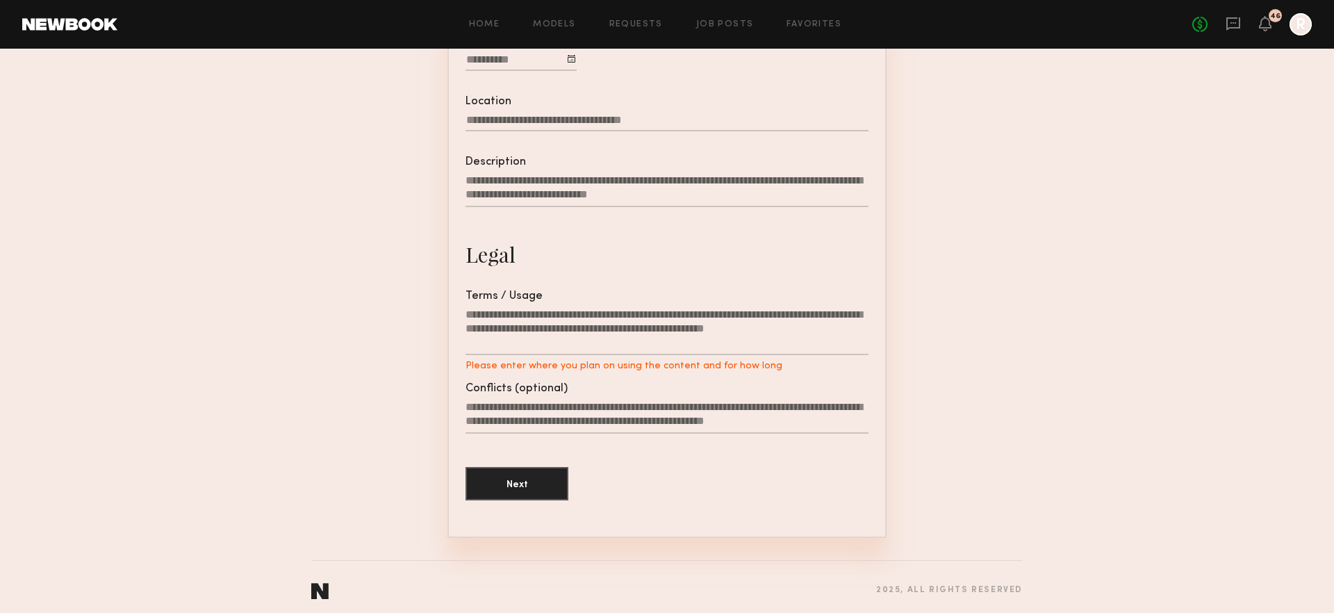
scroll to position [0, 0]
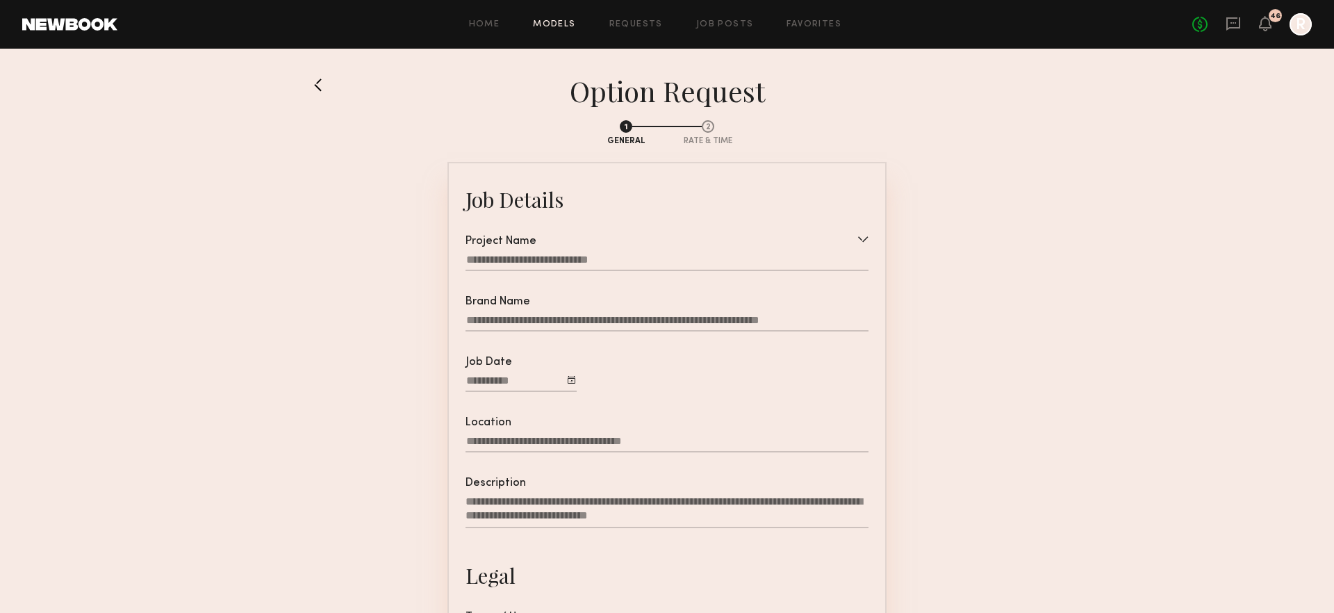
click at [543, 21] on link "Models" at bounding box center [554, 24] width 42 height 9
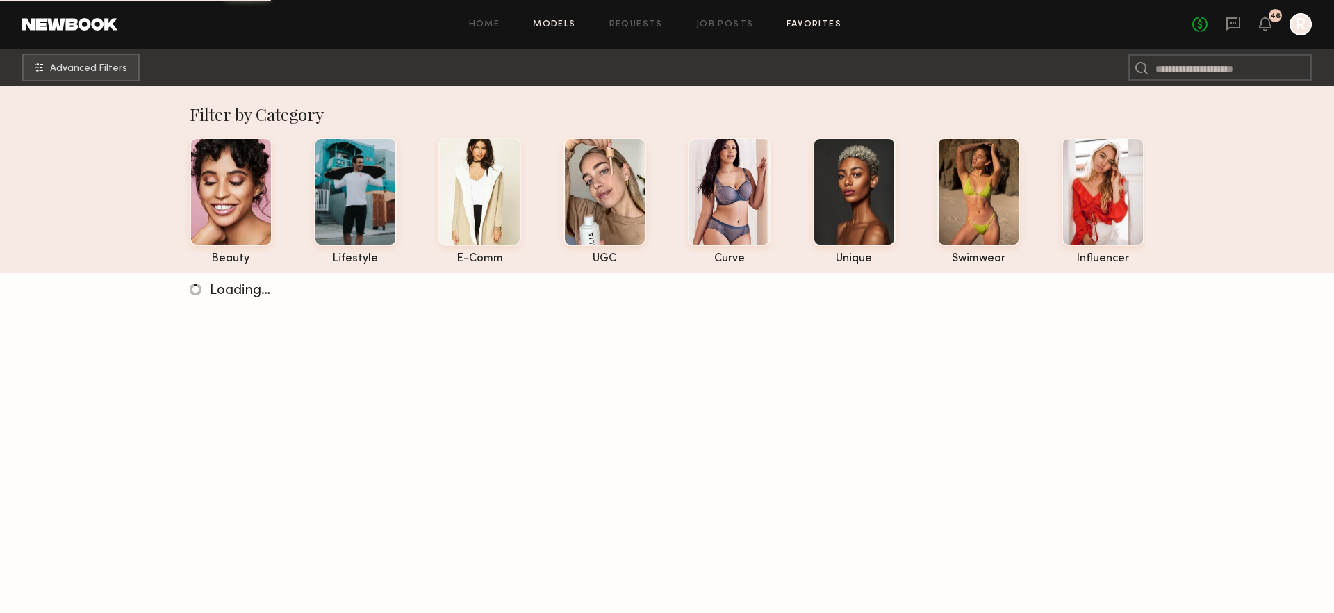
click at [814, 22] on link "Favorites" at bounding box center [813, 24] width 55 height 9
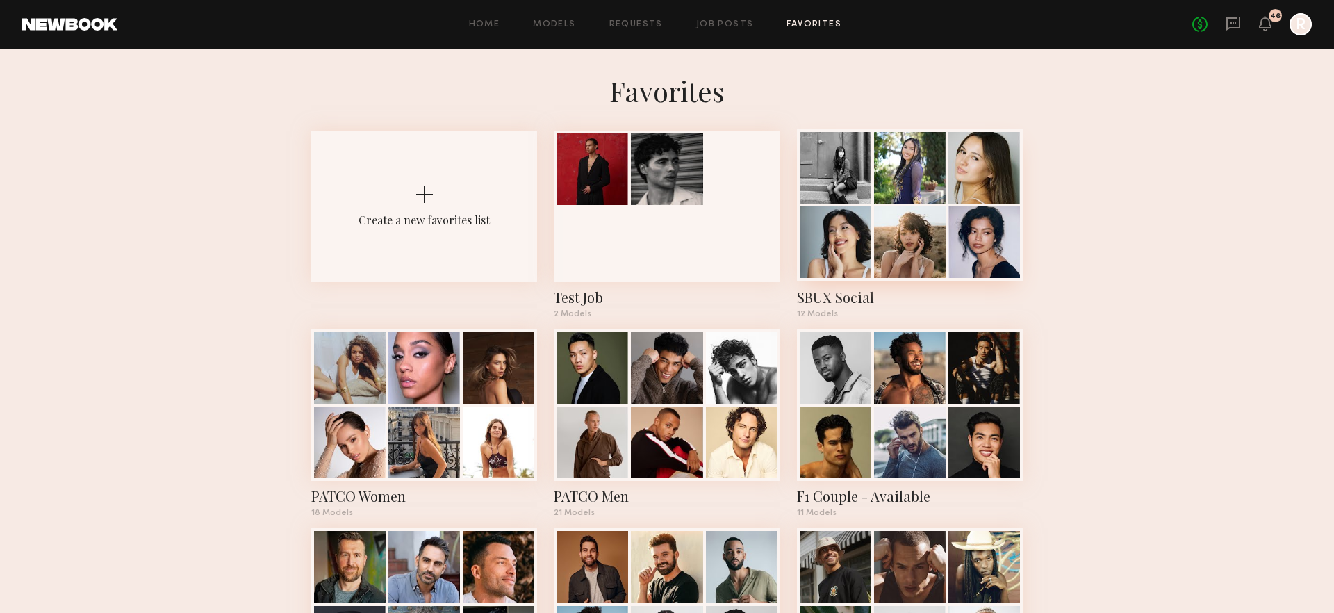
click at [894, 188] on div at bounding box center [910, 168] width 72 height 72
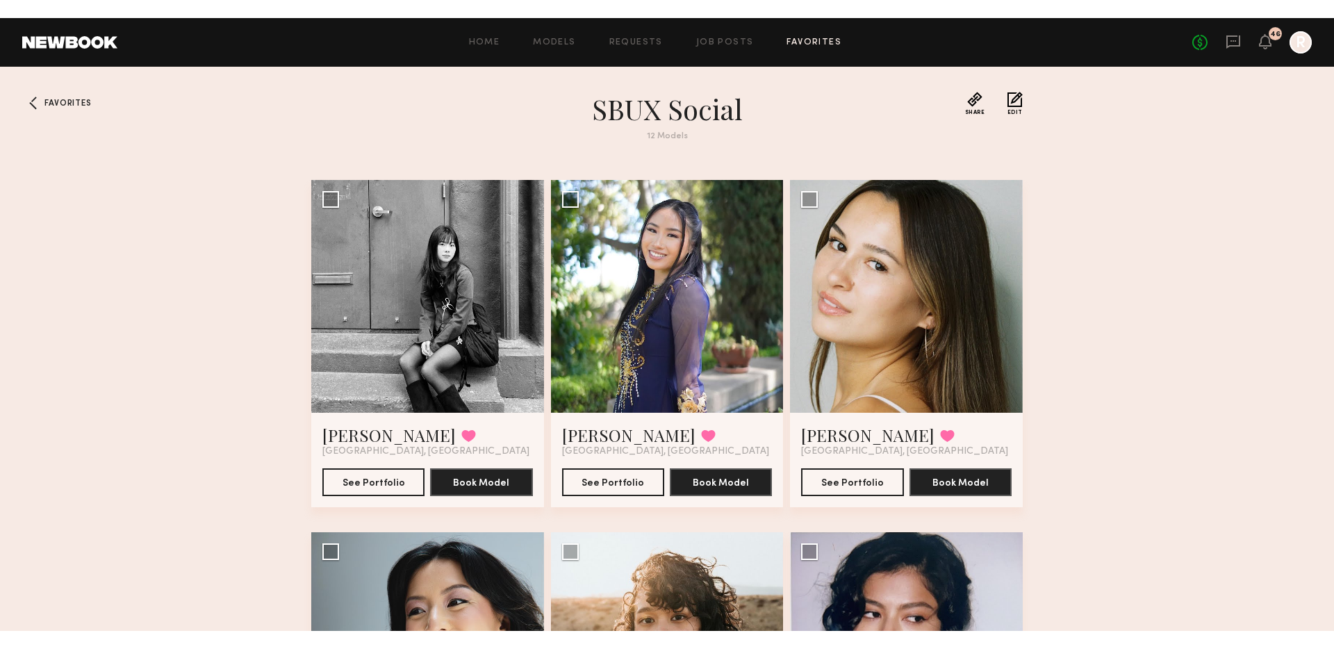
scroll to position [10, 0]
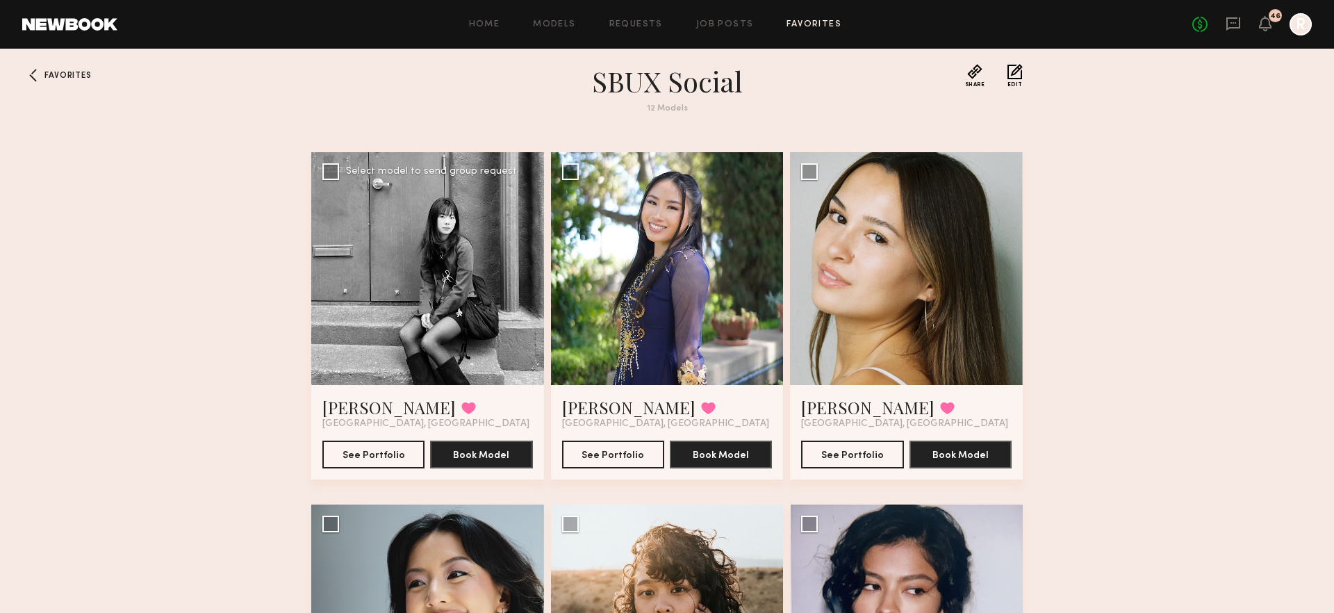
click at [423, 285] on div at bounding box center [427, 268] width 233 height 233
click at [427, 283] on div at bounding box center [427, 268] width 233 height 233
click at [361, 402] on link "[PERSON_NAME]" at bounding box center [388, 407] width 133 height 22
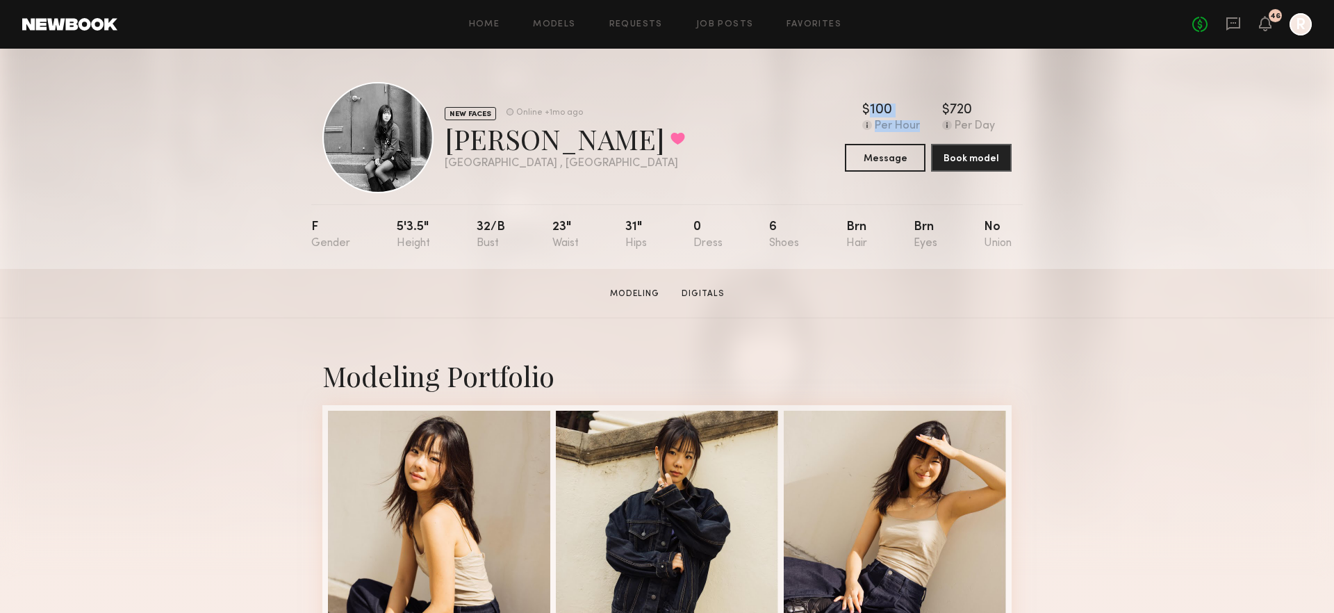
drag, startPoint x: 846, startPoint y: 109, endPoint x: 923, endPoint y: 126, distance: 78.2
click at [923, 126] on div "$ Typical rate set by model. Can vary by project & usage. 100 Per Hour $ Typica…" at bounding box center [928, 118] width 167 height 29
